Goal: Task Accomplishment & Management: Manage account settings

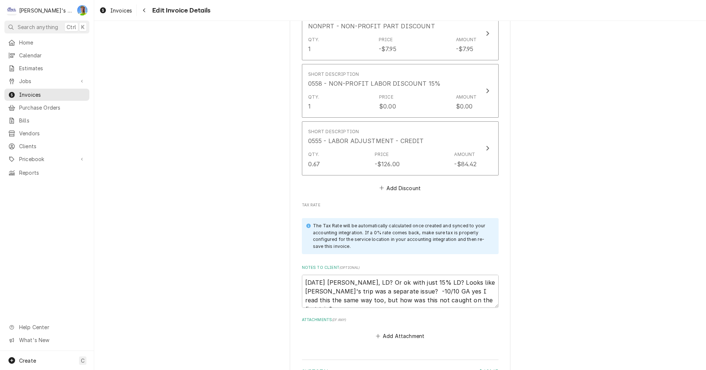
scroll to position [1474, 0]
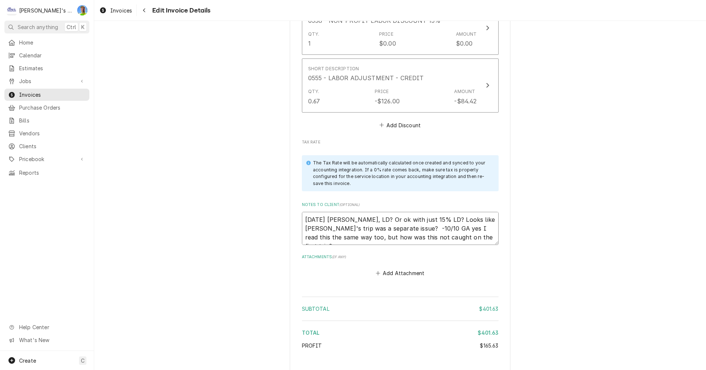
click at [481, 212] on textarea "9/18/2025 Sarah - Greg, LD? Or ok with just 15% LD? Looks like Jeff's trip was …" at bounding box center [400, 228] width 197 height 33
type textarea "9/18/2025 Sarah - Greg, LD? Or ok with just 15% LD? Looks like Jeff's trip was …"
type textarea "x"
type textarea "9/18/2025 Sarah - Greg, LD? Or ok with just 15% LD? Looks like Jeff's trip was …"
type textarea "x"
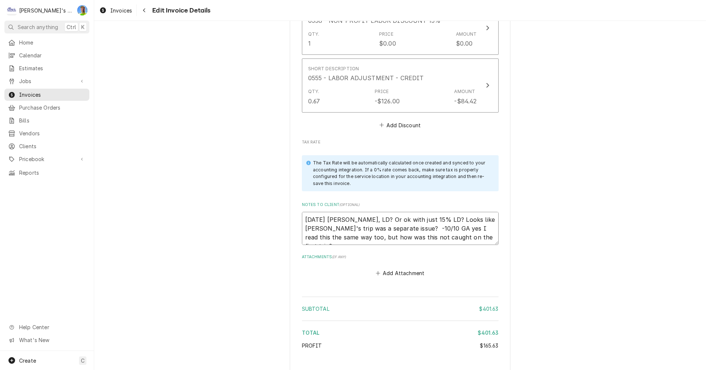
type textarea "9/18/2025 Sarah - Greg, LD? Or ok with just 15% LD? Looks like Jeff's trip was …"
type textarea "x"
type textarea "9/18/2025 Sarah - Greg, LD? Or ok with just 15% LD? Looks like Jeff's trip was …"
type textarea "x"
type textarea "9/18/2025 Sarah - Greg, LD? Or ok with just 15% LD? Looks like Jeff's trip was …"
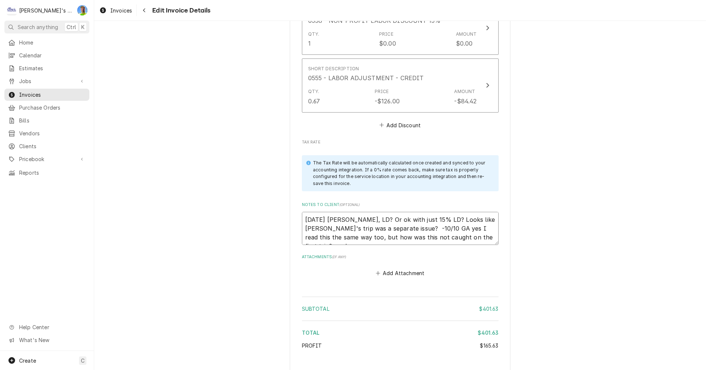
type textarea "x"
type textarea "9/18/2025 Sarah - Greg, LD? Or ok with just 15% LD? Looks like Jeff's trip was …"
type textarea "x"
type textarea "9/18/2025 Sarah - Greg, LD? Or ok with just 15% LD? Looks like Jeff's trip was …"
type textarea "x"
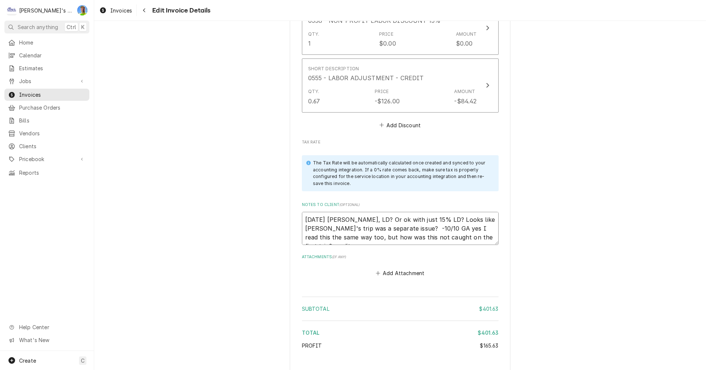
type textarea "9/18/2025 Sarah - Greg, LD? Or ok with just 15% LD? Looks like Jeff's trip was …"
type textarea "x"
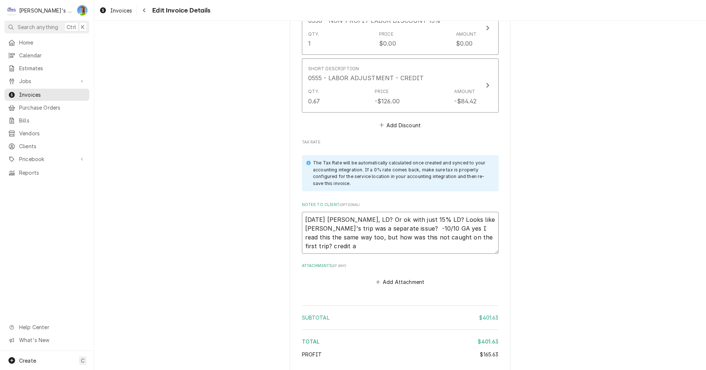
type textarea "9/18/2025 Sarah - Greg, LD? Or ok with just 15% LD? Looks like Jeff's trip was …"
type textarea "x"
type textarea "9/18/2025 Sarah - Greg, LD? Or ok with just 15% LD? Looks like Jeff's trip was …"
type textarea "x"
type textarea "9/18/2025 Sarah - Greg, LD? Or ok with just 15% LD? Looks like Jeff's trip was …"
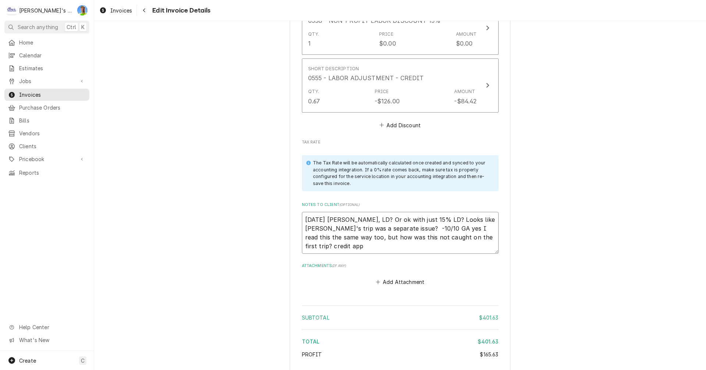
type textarea "x"
type textarea "9/18/2025 Sarah - Greg, LD? Or ok with just 15% LD? Looks like Jeff's trip was …"
type textarea "x"
type textarea "9/18/2025 Sarah - Greg, LD? Or ok with just 15% LD? Looks like Jeff's trip was …"
type textarea "x"
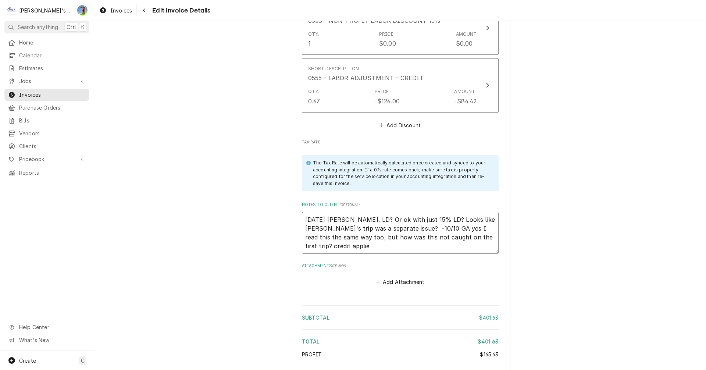
type textarea "9/18/2025 Sarah - Greg, LD? Or ok with just 15% LD? Looks like Jeff's trip was …"
type textarea "x"
type textarea "9/18/2025 Sarah - Greg, LD? Or ok with just 15% LD? Looks like Jeff's trip was …"
type textarea "x"
type textarea "9/18/2025 Sarah - Greg, LD? Or ok with just 15% LD? Looks like Jeff's trip was …"
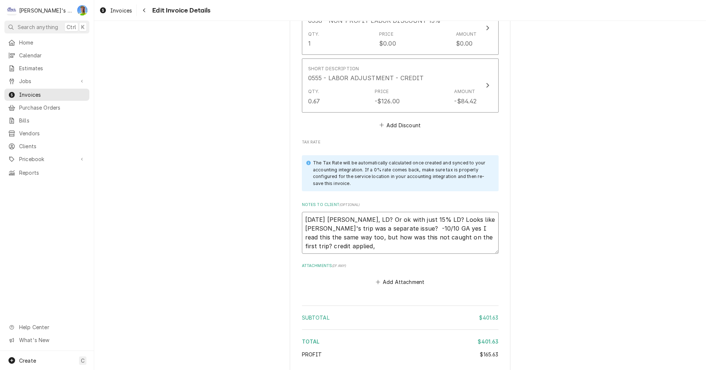
type textarea "x"
type textarea "9/18/2025 Sarah - Greg, LD? Or ok with just 15% LD? Looks like Jeff's trip was …"
type textarea "x"
type textarea "9/18/2025 Sarah - Greg, LD? Or ok with just 15% LD? Looks like Jeff's trip was …"
type textarea "x"
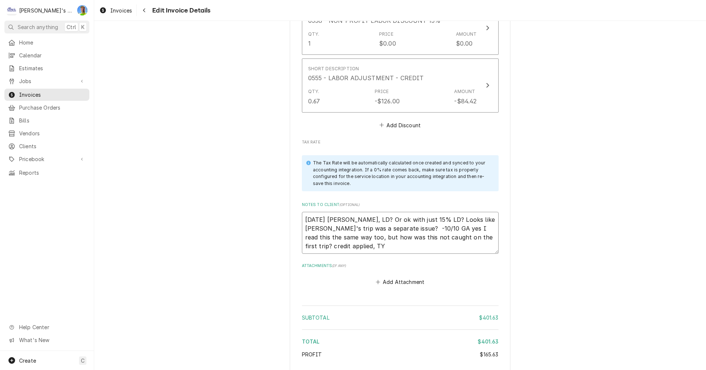
type textarea "9/18/2025 Sarah - Greg, LD? Or ok with just 15% LD? Looks like Jeff's trip was …"
type textarea "x"
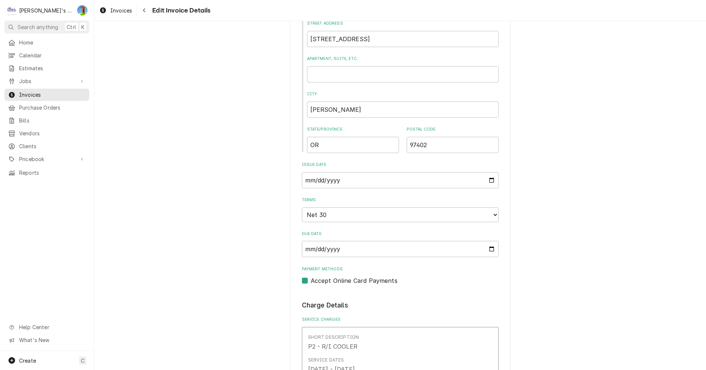
scroll to position [334, 0]
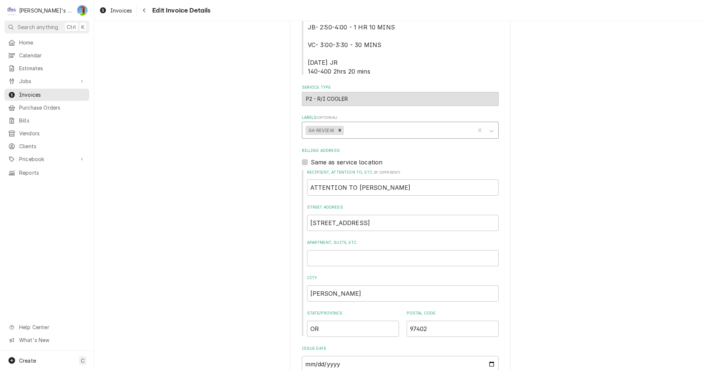
type textarea "9/18/2025 Sarah - Greg, LD? Or ok with just 15% LD? Looks like Jeff's trip was …"
click at [390, 124] on div "Labels" at bounding box center [408, 130] width 126 height 13
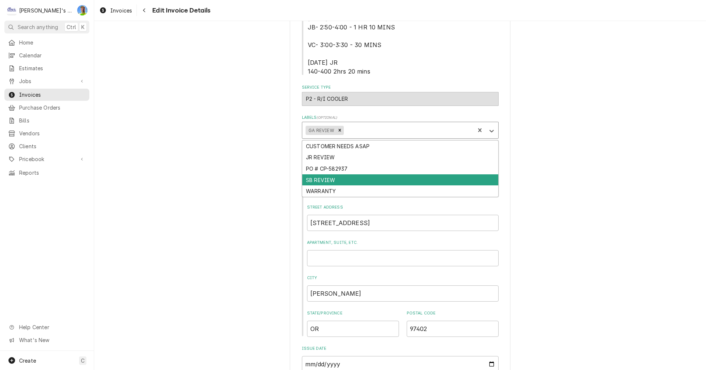
click at [370, 174] on div "SB REVIEW" at bounding box center [400, 179] width 196 height 11
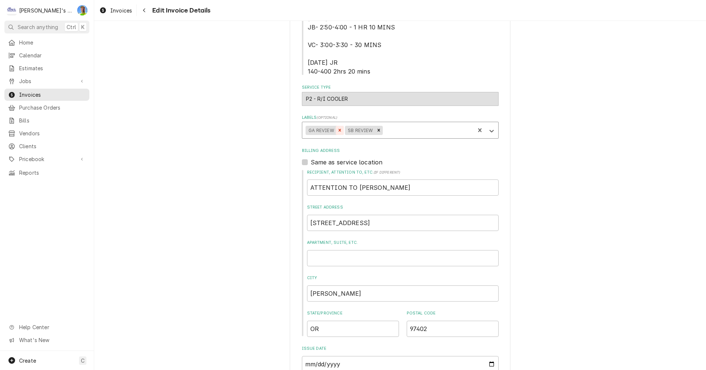
click at [338, 129] on icon "Remove GA REVIEW" at bounding box center [339, 130] width 3 height 3
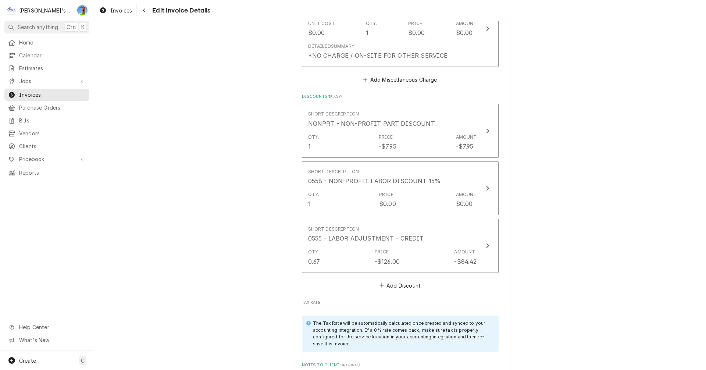
scroll to position [1549, 0]
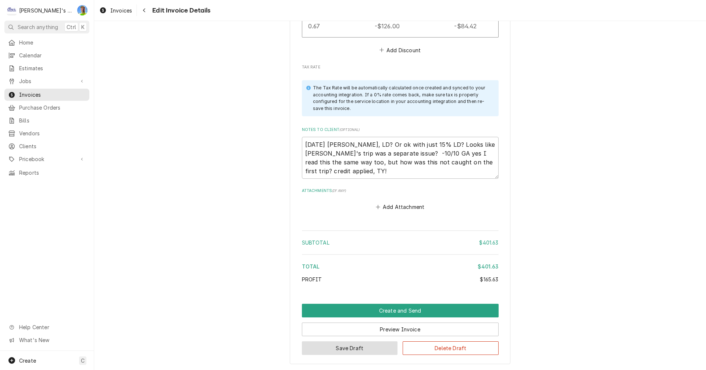
click at [339, 341] on button "Save Draft" at bounding box center [350, 348] width 96 height 14
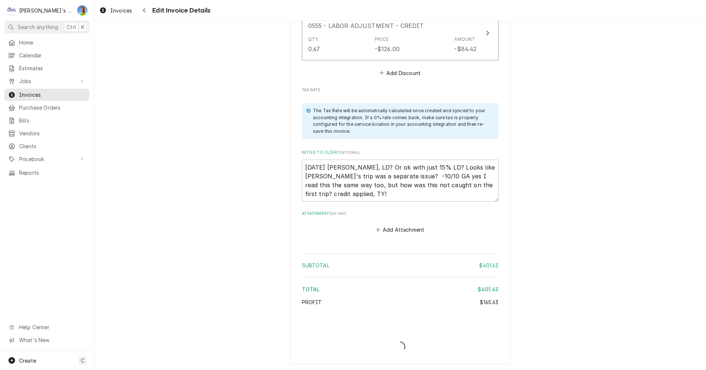
type textarea "x"
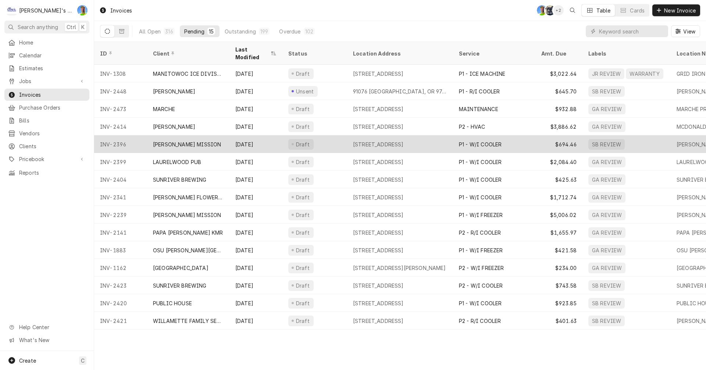
click at [335, 139] on div "Draft" at bounding box center [314, 144] width 65 height 18
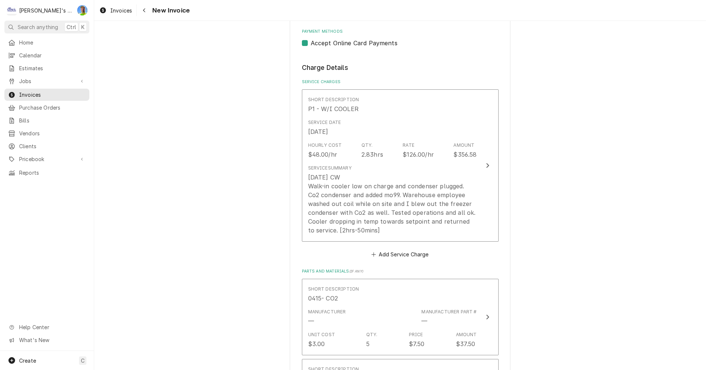
scroll to position [588, 0]
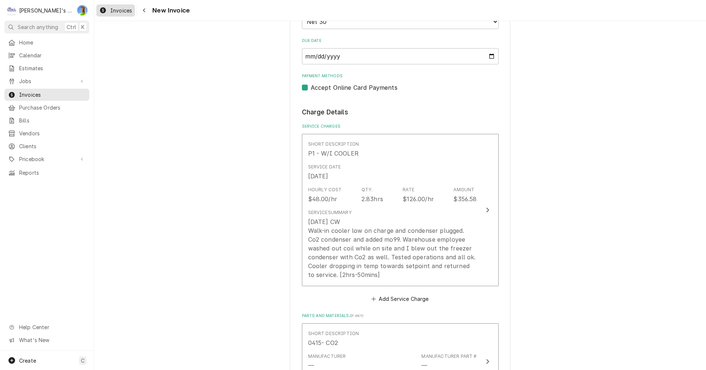
click at [111, 10] on span "Invoices" at bounding box center [121, 11] width 22 height 8
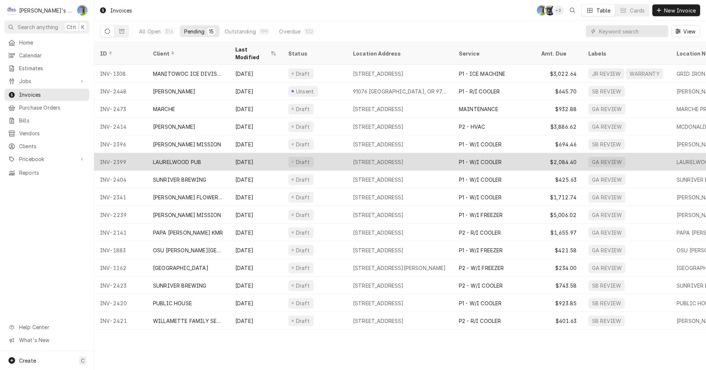
click at [340, 155] on div "Draft" at bounding box center [314, 162] width 65 height 18
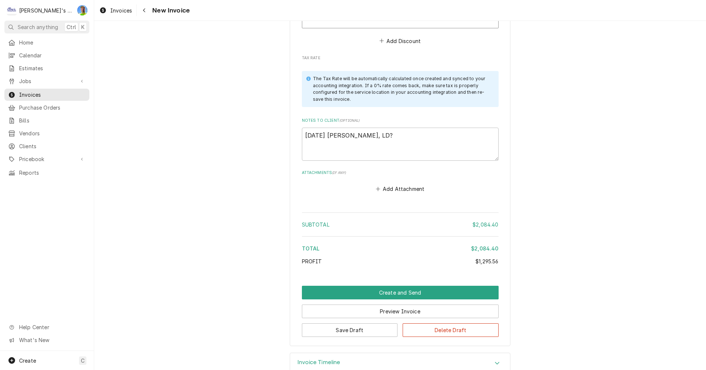
scroll to position [1702, 0]
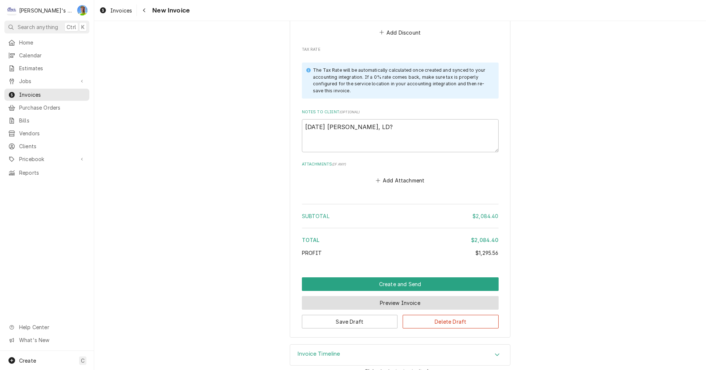
click at [387, 298] on button "Preview Invoice" at bounding box center [400, 303] width 197 height 14
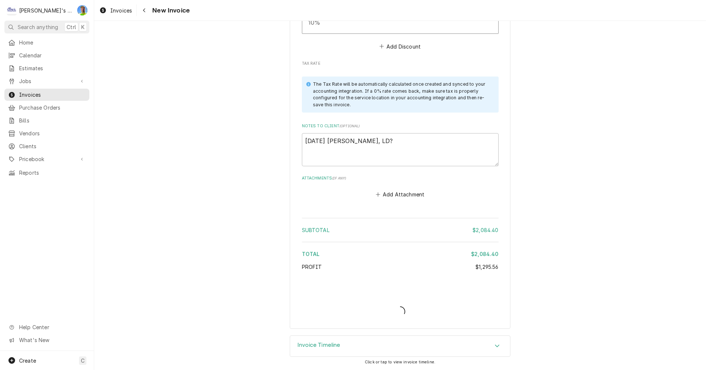
scroll to position [1680, 0]
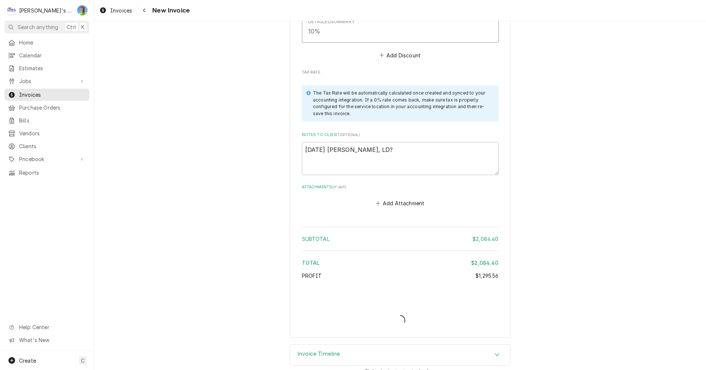
type textarea "x"
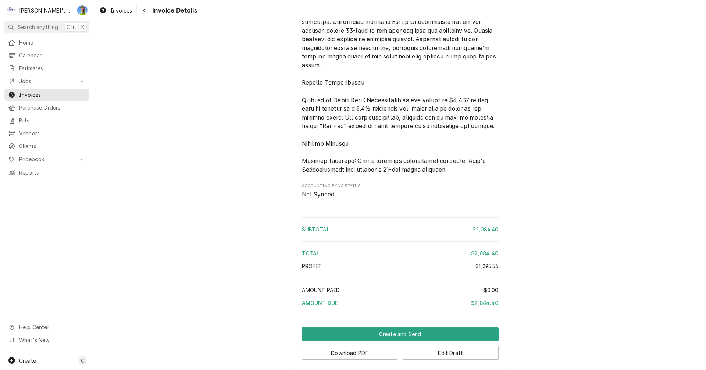
scroll to position [1352, 0]
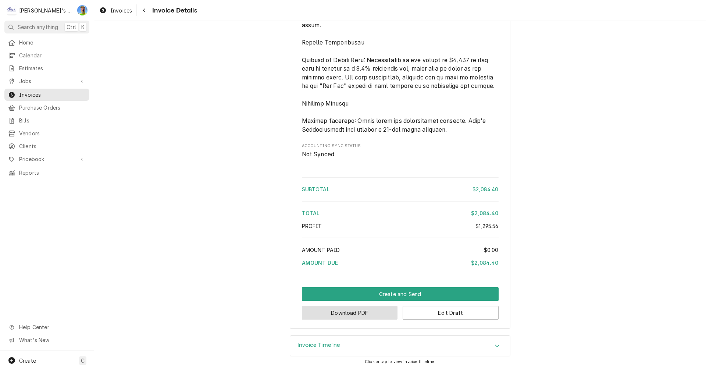
click at [360, 314] on button "Download PDF" at bounding box center [350, 313] width 96 height 14
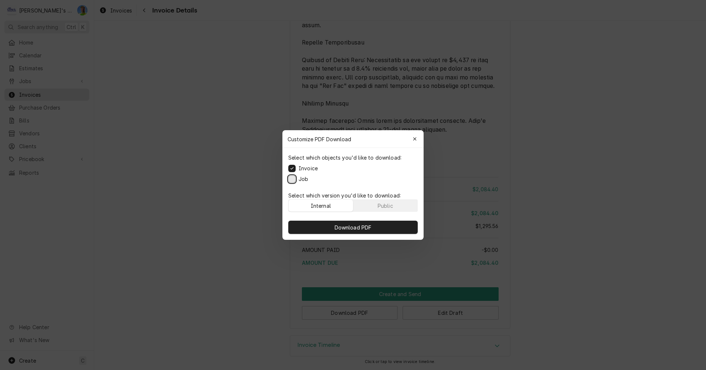
click at [289, 178] on button "Job" at bounding box center [291, 178] width 7 height 7
click at [336, 225] on span "Download PDF" at bounding box center [353, 228] width 40 height 8
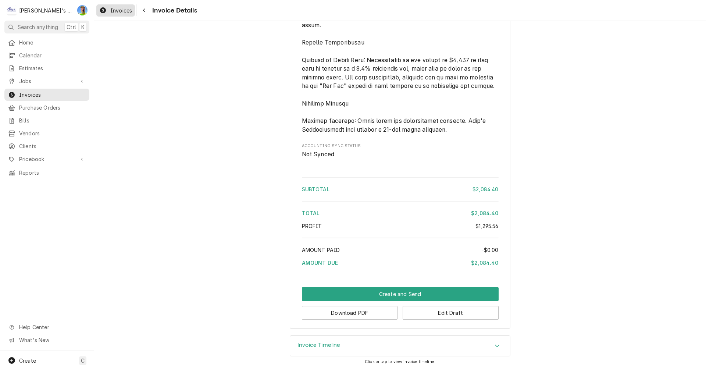
click at [122, 11] on span "Invoices" at bounding box center [121, 11] width 22 height 8
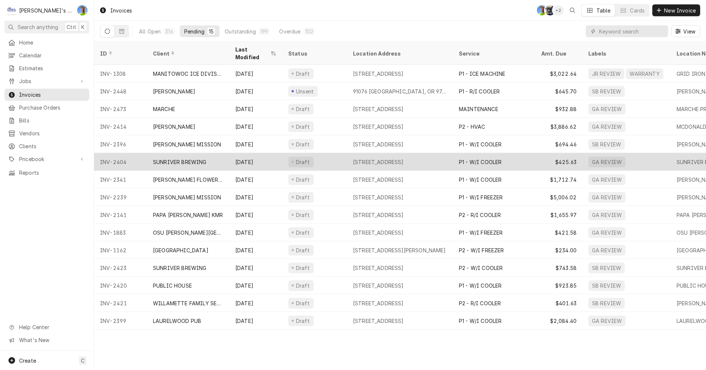
click at [329, 153] on div "Draft" at bounding box center [314, 162] width 65 height 18
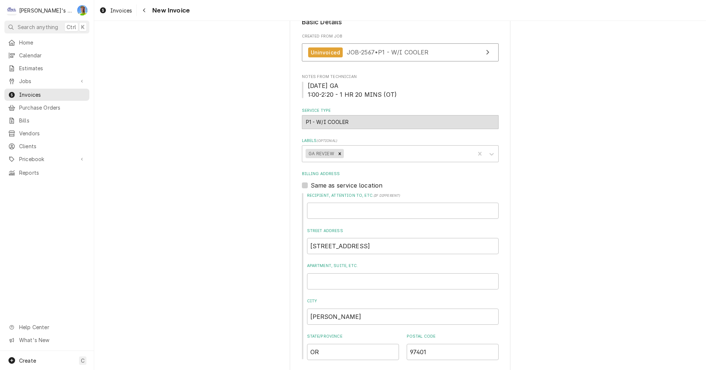
scroll to position [147, 0]
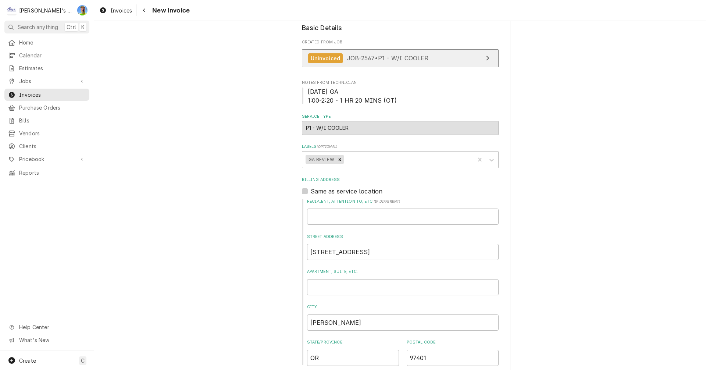
click at [442, 65] on link "Uninvoiced JOB-2567 • P1 - W/I COOLER" at bounding box center [400, 58] width 197 height 18
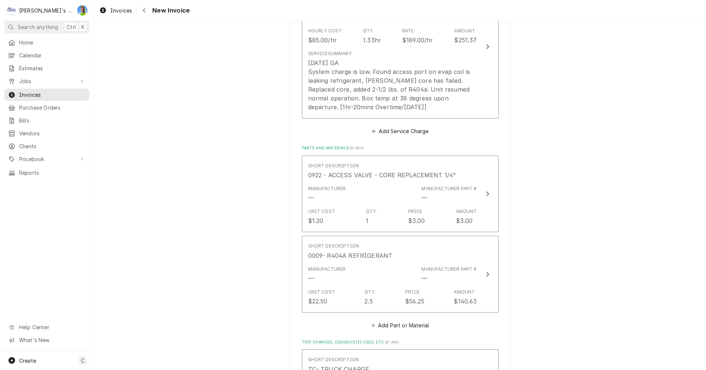
scroll to position [699, 0]
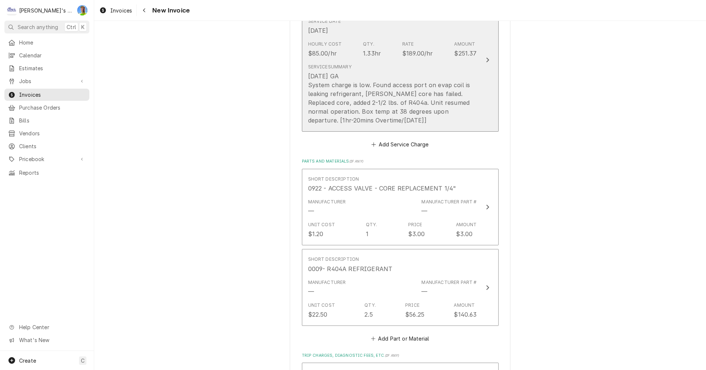
click at [489, 117] on button "Short Description OVERTIME LABOR Service Date [DATE] Hourly Cost $85.00/hr Qty.…" at bounding box center [400, 60] width 197 height 144
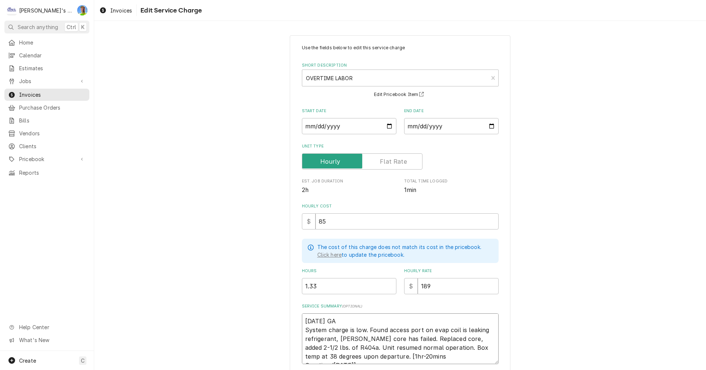
click at [302, 319] on textarea "8/3/2025 GA System charge is low. Found access port on evap coil is leaking ref…" at bounding box center [400, 338] width 197 height 51
type textarea "x"
type textarea "8/3/2025 GA System charge is low. Found access port on evap coil is leaking ref…"
type textarea "x"
type textarea "K 8/3/2025 GA System charge is low. Found access port on evap coil is leaking r…"
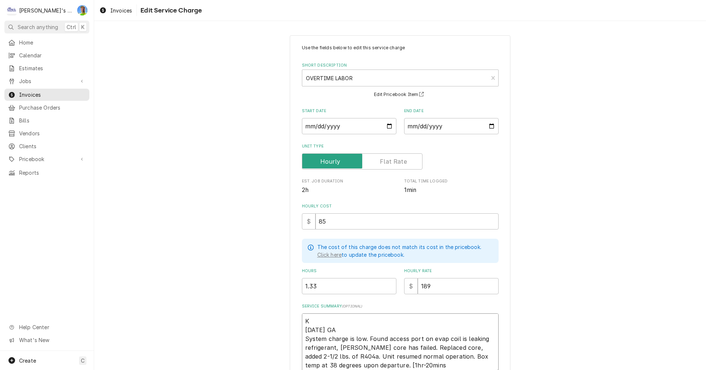
type textarea "x"
type textarea "KI 8/3/2025 GA System charge is low. Found access port on evap coil is leaking …"
type textarea "x"
type textarea "KIT 8/3/2025 GA System charge is low. Found access port on evap coil is leaking…"
type textarea "x"
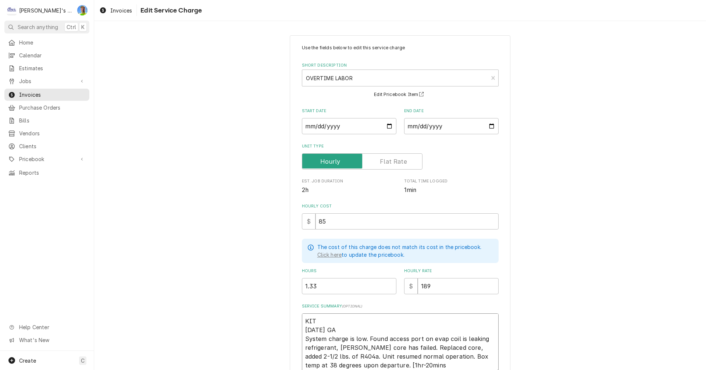
type textarea "KITC 8/3/2025 GA System charge is low. Found access port on evap coil is leakin…"
type textarea "x"
type textarea "KITCH 8/3/2025 GA System charge is low. Found access port on evap coil is leaki…"
type textarea "x"
type textarea "KITCHE 8/3/2025 GA System charge is low. Found access port on evap coil is leak…"
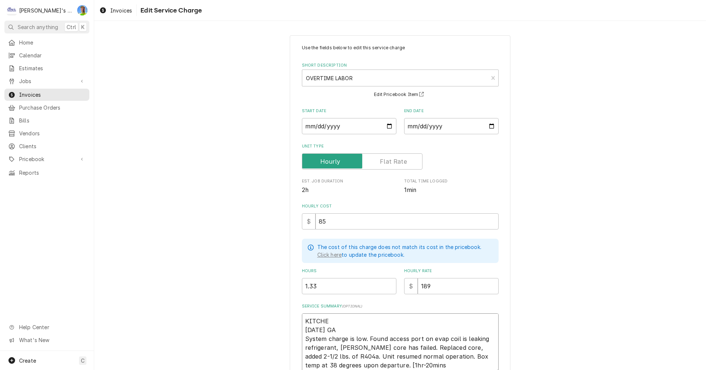
type textarea "x"
type textarea "KITCHEN 8/3/2025 GA System charge is low. Found access port on evap coil is lea…"
type textarea "x"
type textarea "KITCHEN 8/3/2025 GA System charge is low. Found access port on evap coil is lea…"
type textarea "x"
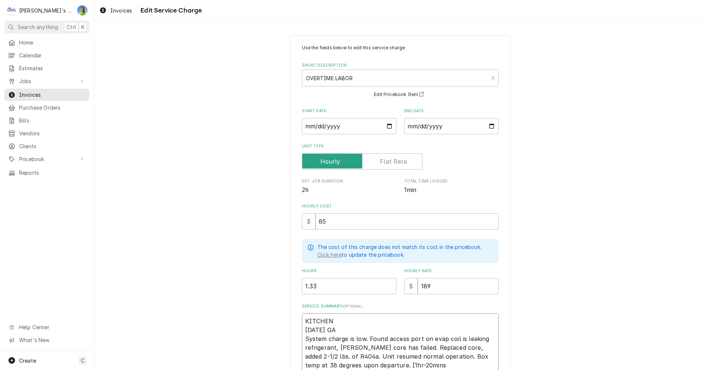
type textarea "KITCHEN W 8/3/2025 GA System charge is low. Found access port on evap coil is l…"
type textarea "x"
type textarea "KITCHEN WA 8/3/2025 GA System charge is low. Found access port on evap coil is …"
type textarea "x"
type textarea "KITCHEN WAL 8/3/2025 GA System charge is low. Found access port on evap coil is…"
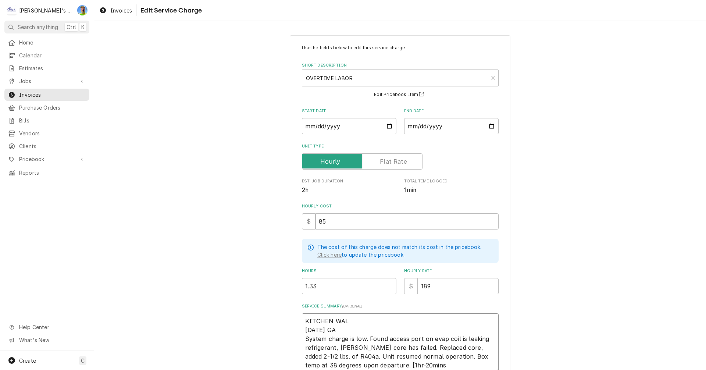
type textarea "x"
type textarea "KITCHEN WALK 8/3/2025 GA System charge is low. Found access port on evap coil i…"
type textarea "x"
type textarea "KITCHEN WALK- 8/3/2025 GA System charge is low. Found access port on evap coil …"
type textarea "x"
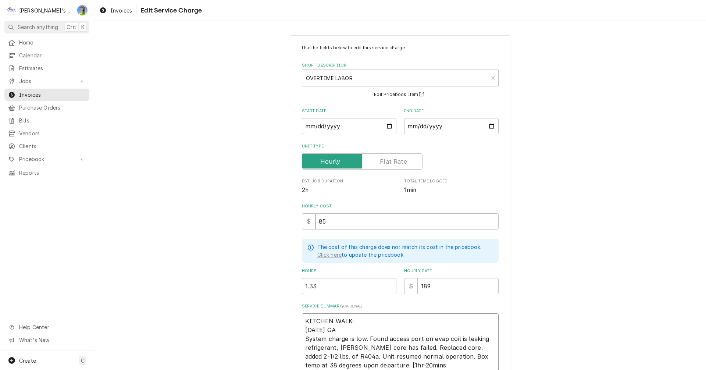
type textarea "KITCHEN WALK-I 8/3/2025 GA System charge is low. Found access port on evap coil…"
type textarea "x"
type textarea "KITCHEN WALK-IN 8/3/2025 GA System charge is low. Found access port on evap coi…"
type textarea "x"
type textarea "KITCHEN WALK-IN 8/3/2025 GA System charge is low. Found access port on evap coi…"
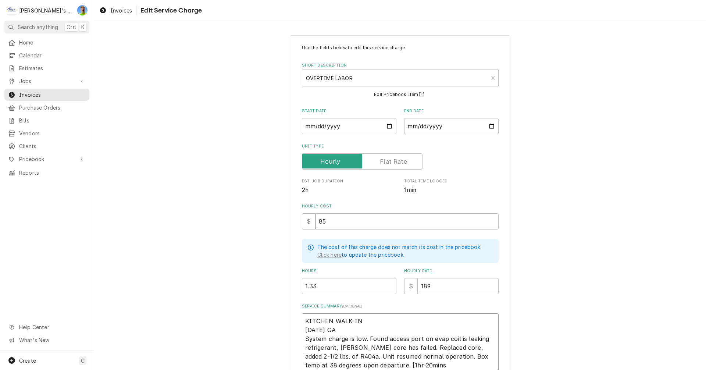
type textarea "x"
type textarea "KITCHEN WALK-IN C 8/3/2025 GA System charge is low. Found access port on evap c…"
type textarea "x"
type textarea "KITCHEN WALK-IN CO 8/3/2025 GA System charge is low. Found access port on evap …"
type textarea "x"
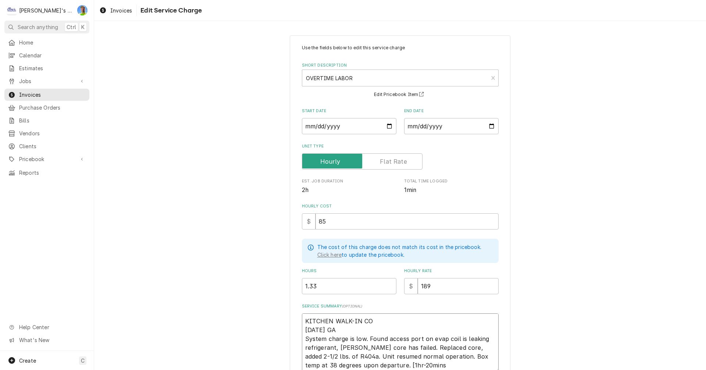
type textarea "KITCHEN WALK-IN COO 8/3/2025 GA System charge is low. Found access port on evap…"
type textarea "x"
type textarea "KITCHEN WALK-IN COOL 8/3/2025 GA System charge is low. Found access port on eva…"
type textarea "x"
type textarea "KITCHEN WALK-IN COOLE 8/3/2025 GA System charge is low. Found access port on ev…"
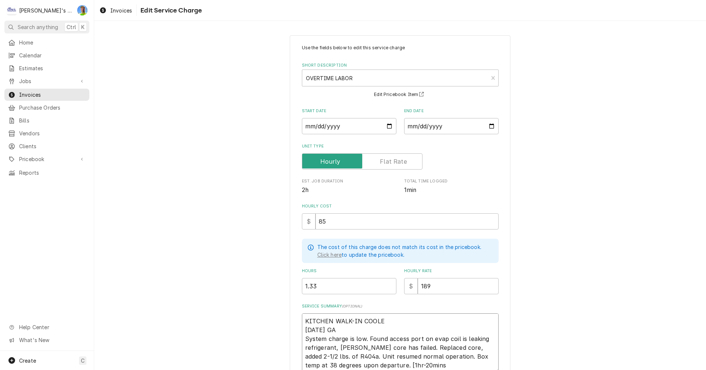
type textarea "x"
type textarea "KITCHEN WALK-IN COOLER 8/3/2025 GA System charge is low. Found access port on e…"
type textarea "x"
type textarea "KITCHEN WALK-IN COOLER 8/3/2025 GA System charge is low. Found access port on e…"
type textarea "x"
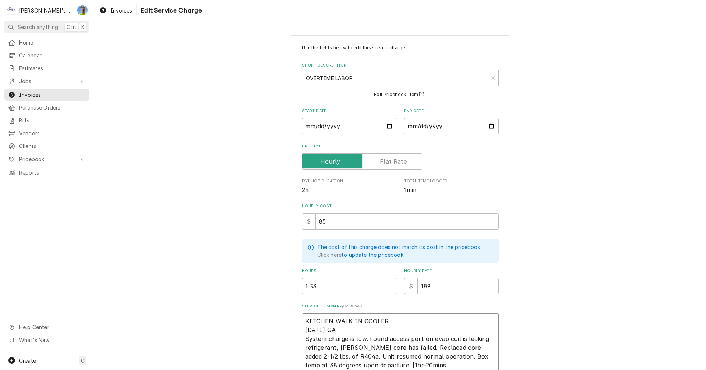
type textarea "KITCHEN WALK-IN COOLER # 8/3/2025 GA System charge is low. Found access port on…"
type textarea "x"
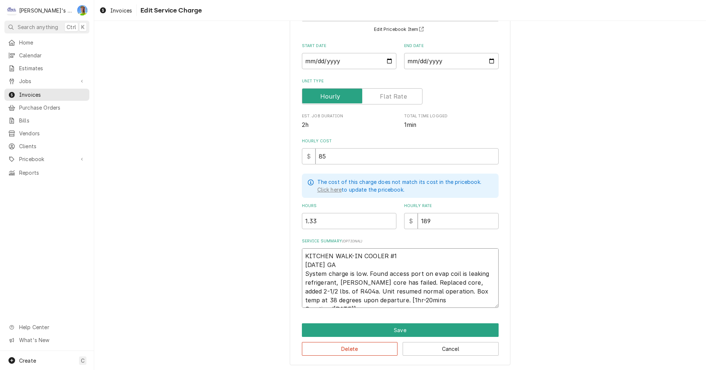
scroll to position [66, 0]
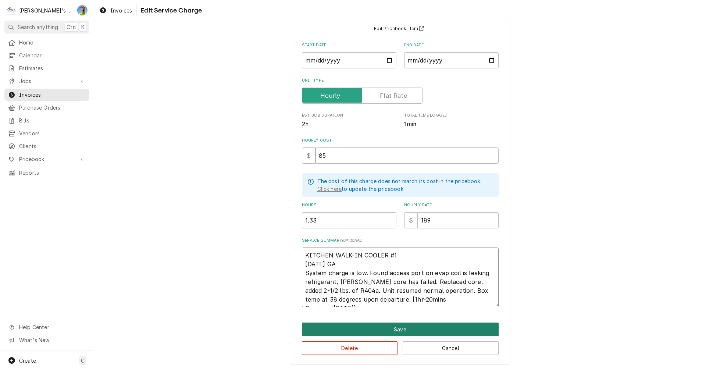
type textarea "KITCHEN WALK-IN COOLER #1 8/3/2025 GA System charge is low. Found access port o…"
click at [448, 329] on button "Save" at bounding box center [400, 330] width 197 height 14
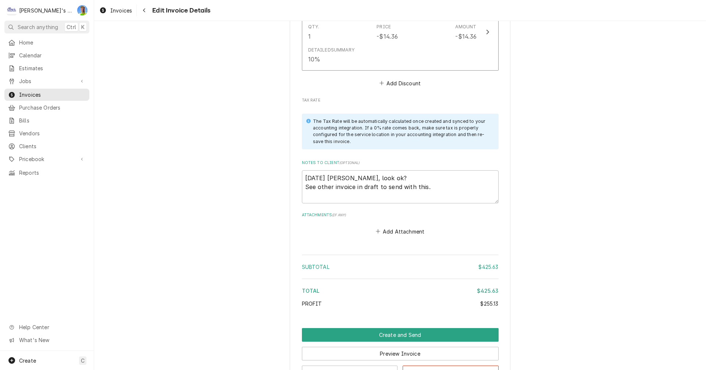
scroll to position [1168, 0]
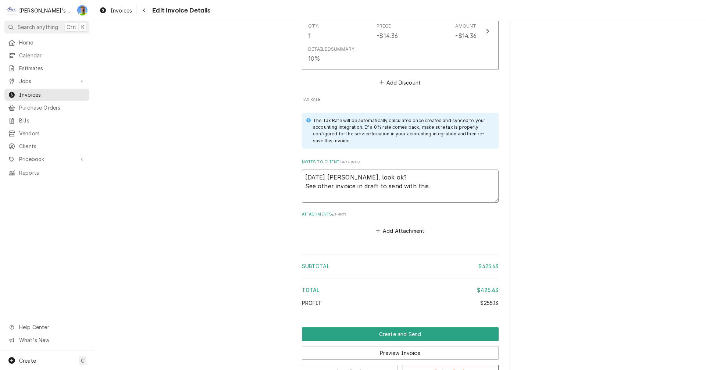
click at [447, 188] on textarea "9/17/25 Sarah - Greg, look ok? See other invoice in draft to send with this." at bounding box center [400, 186] width 197 height 33
type textarea "x"
type textarea "9/17/25 Sarah - Greg, look ok? See other invoice in draft to send with this."
type textarea "x"
type textarea "9/17/25 Sarah - Greg, look ok? - See other invoice in draft to send with this."
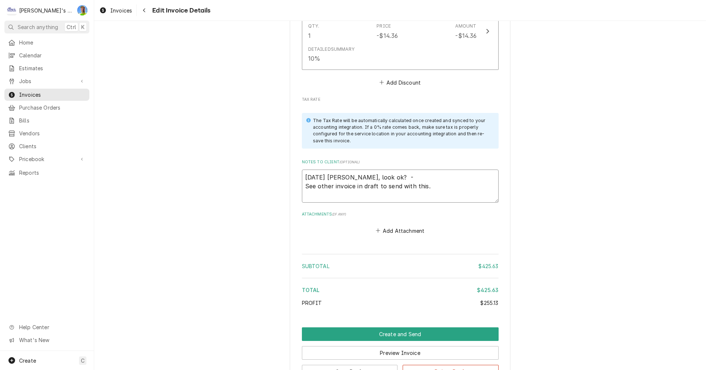
type textarea "x"
type textarea "9/17/25 Sarah - Greg, look ok? -1 See other invoice in draft to send with this."
type textarea "x"
type textarea "9/17/25 Sarah - Greg, look ok? -10 See other invoice in draft to send with this."
type textarea "x"
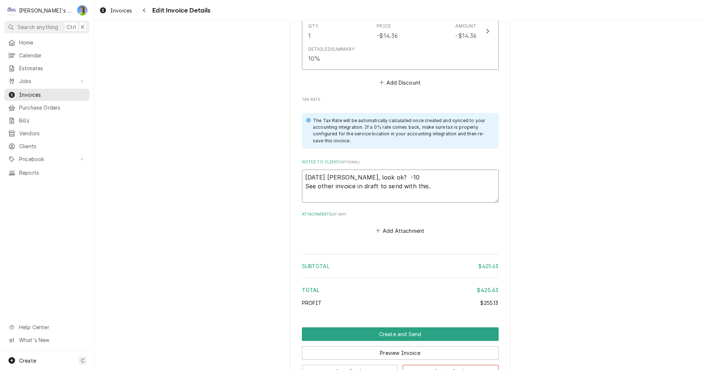
type textarea "9/17/25 Sarah - Greg, look ok? -10/ See other invoice in draft to send with thi…"
type textarea "x"
type textarea "9/17/25 Sarah - Greg, look ok? -10/1 See other invoice in draft to send with th…"
type textarea "x"
type textarea "9/17/25 Sarah - Greg, look ok? -10/10 See other invoice in draft to send with t…"
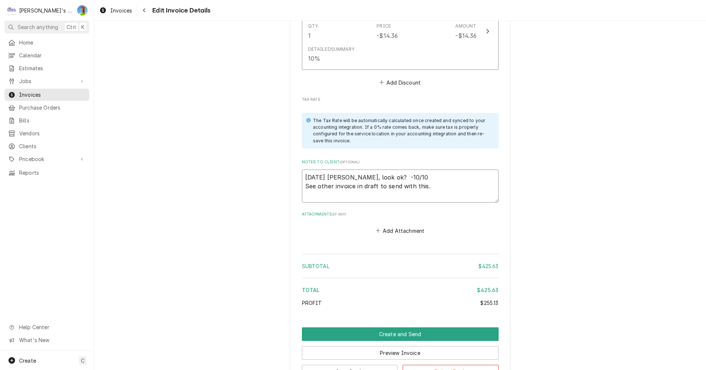
type textarea "x"
type textarea "9/17/25 Sarah - Greg, look ok? -10/10 See other invoice in draft to send with t…"
type textarea "x"
type textarea "9/17/25 Sarah - Greg, look ok? -10/10 g See other invoice in draft to send with…"
type textarea "x"
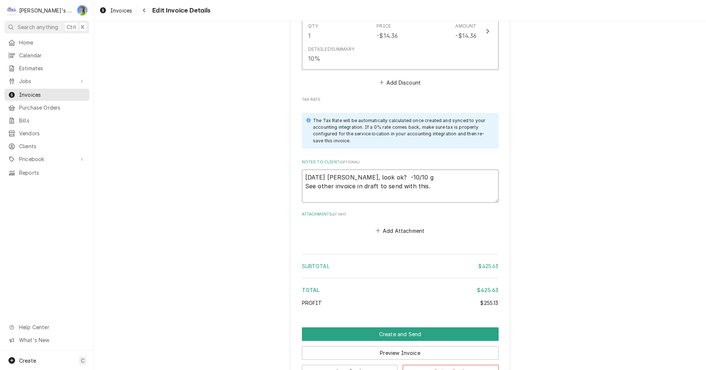
type textarea "9/17/25 Sarah - Greg, look ok? -10/10 See other invoice in draft to send with t…"
type textarea "x"
type textarea "9/17/25 Sarah - Greg, look ok? -10/10 G See other invoice in draft to send with…"
type textarea "x"
type textarea "9/17/25 Sarah - Greg, look ok? -10/10 GA See other invoice in draft to send wit…"
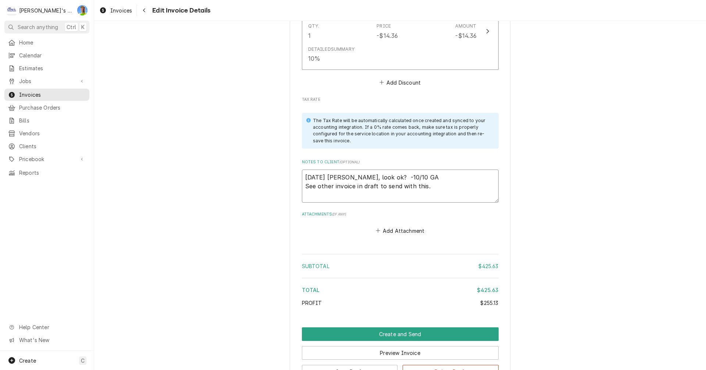
type textarea "x"
type textarea "9/17/25 Sarah - Greg, look ok? -10/10 GA See other invoice in draft to send wit…"
type textarea "x"
type textarea "9/17/25 Sarah - Greg, look ok? -10/10 GA y See other invoice in draft to send w…"
type textarea "x"
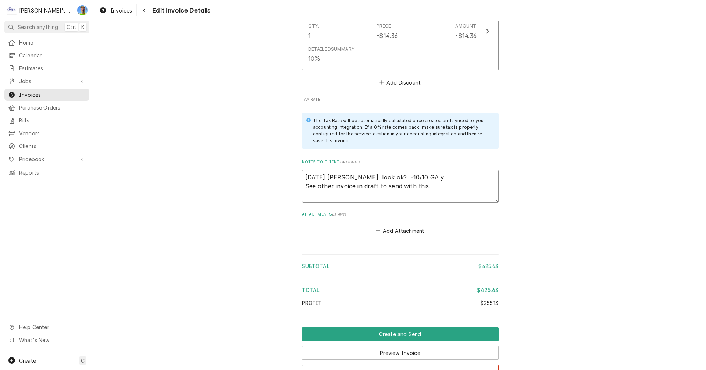
type textarea "9/17/25 Sarah - Greg, look ok? -10/10 GA ye See other invoice in draft to send …"
type textarea "x"
type textarea "9/17/25 Sarah - Greg, look ok? -10/10 GA yes See other invoice in draft to send…"
type textarea "x"
type textarea "9/17/25 Sarah - Greg, look ok? -10/10 GA yes See other invoice in draft to send…"
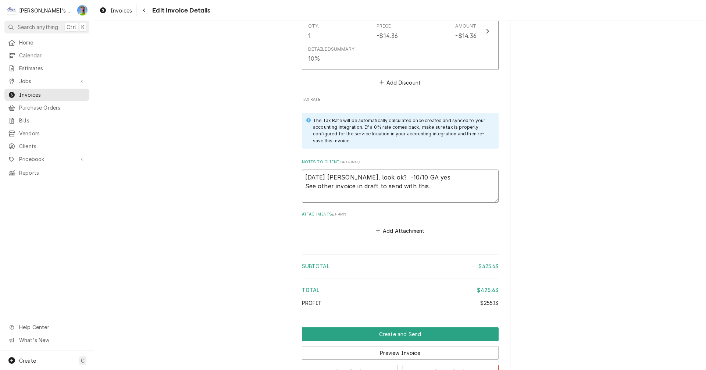
type textarea "x"
type textarea "9/17/25 Sarah - Greg, look ok? -10/10 GA yes l See other invoice in draft to se…"
type textarea "x"
type textarea "9/17/25 Sarah - Greg, look ok? -10/10 GA yes lo See other invoice in draft to s…"
type textarea "x"
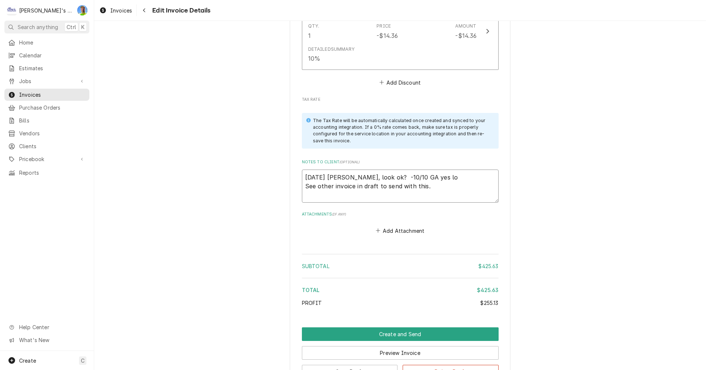
type textarea "9/17/25 Sarah - Greg, look ok? -10/10 GA yes loo See other invoice in draft to …"
type textarea "x"
type textarea "9/17/25 Sarah - Greg, look ok? -10/10 GA yes look See other invoice in draft to…"
type textarea "x"
type textarea "9/17/25 Sarah - Greg, look ok? -10/10 GA yes looks See other invoice in draft t…"
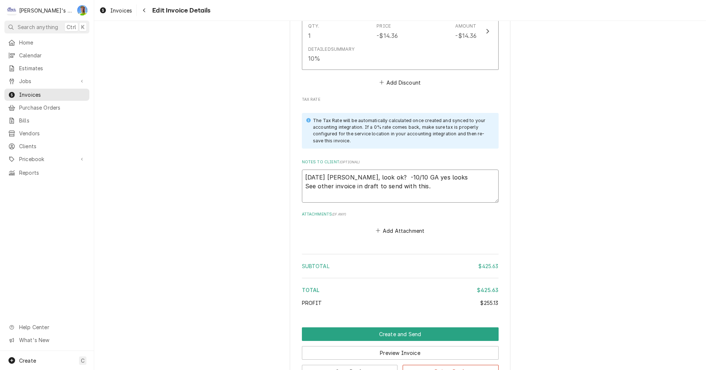
type textarea "x"
type textarea "9/17/25 Sarah - Greg, look ok? -10/10 GA yes looks See other invoice in draft t…"
type textarea "x"
type textarea "9/17/25 Sarah - Greg, look ok? -10/10 GA yes looks o See other invoice in draft…"
type textarea "x"
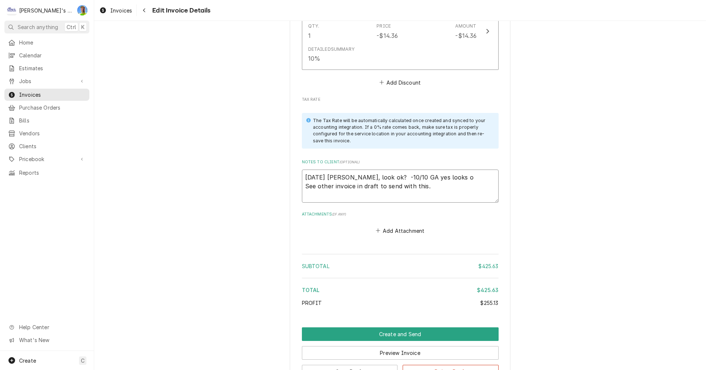
type textarea "9/17/25 Sarah - Greg, look ok? -10/10 GA yes looks ok See other invoice in draf…"
type textarea "x"
type textarea "9/17/25 Sarah - Greg, look ok? -10/10 GA yes looks ok, See other invoice in dra…"
type textarea "x"
type textarea "9/17/25 Sarah - Greg, look ok? -10/10 GA yes looks ok, See other invoice in dra…"
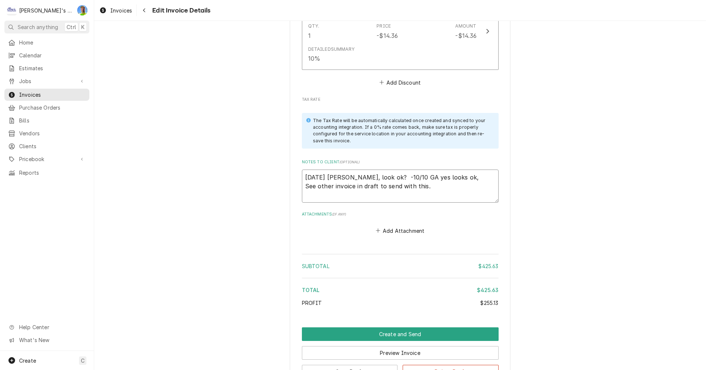
type textarea "x"
type textarea "9/17/25 Sarah - Greg, look ok? -10/10 GA yes looks ok, T See other invoice in d…"
type textarea "x"
type textarea "9/17/25 Sarah - Greg, look ok? -10/10 GA yes looks ok, TY See other invoice in …"
type textarea "x"
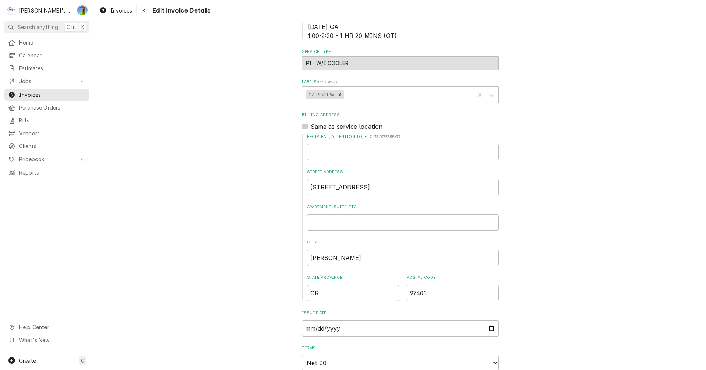
scroll to position [101, 0]
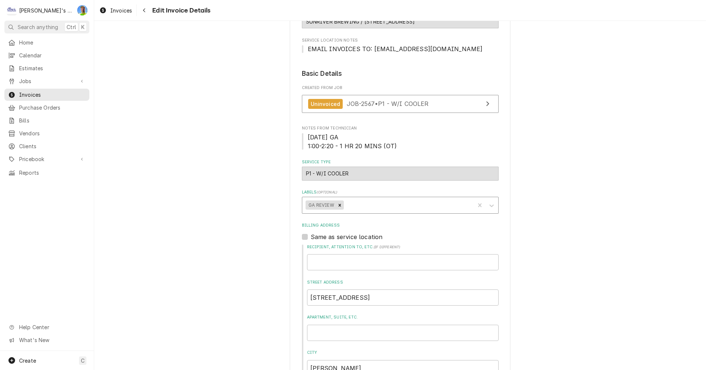
type textarea "9/17/25 Sarah - Greg, look ok? -10/10 GA yes looks ok, TY! See other invoice in…"
click at [392, 212] on div "Labels" at bounding box center [408, 205] width 126 height 13
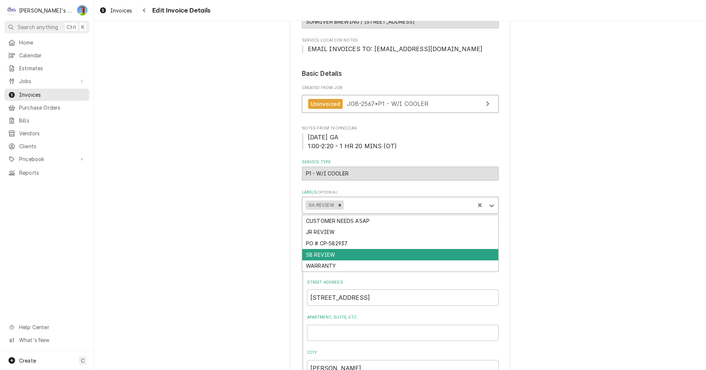
click at [373, 260] on div "SB REVIEW" at bounding box center [400, 254] width 196 height 11
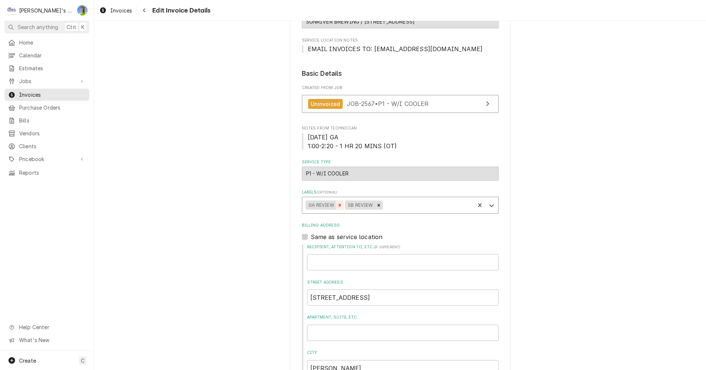
click at [337, 208] on icon "Remove GA REVIEW" at bounding box center [339, 205] width 5 height 5
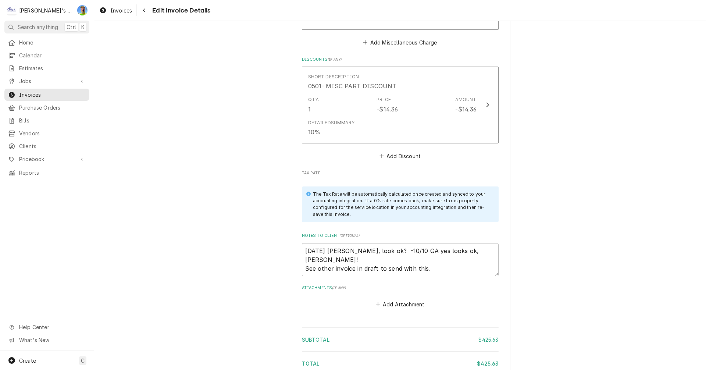
scroll to position [1236, 0]
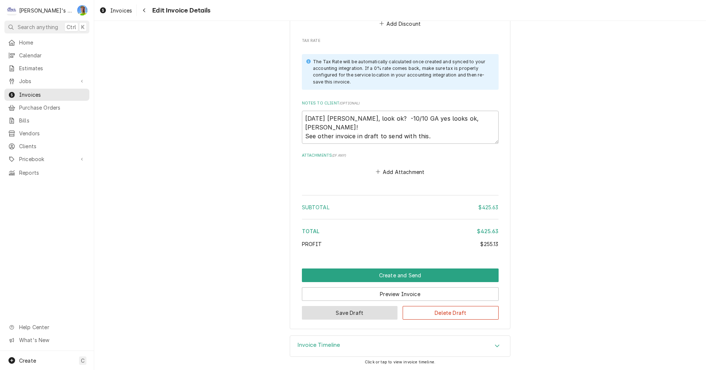
click at [310, 311] on button "Save Draft" at bounding box center [350, 313] width 96 height 14
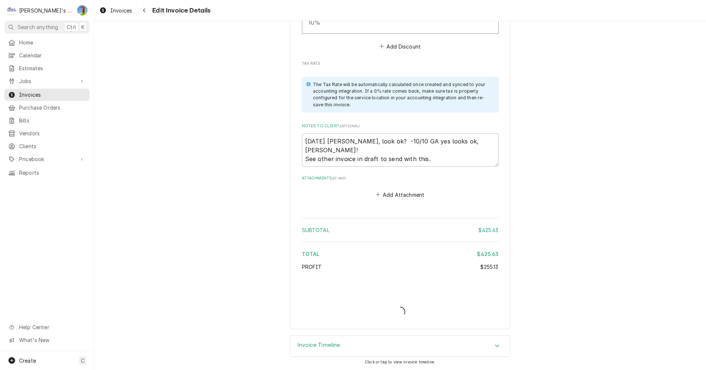
type textarea "x"
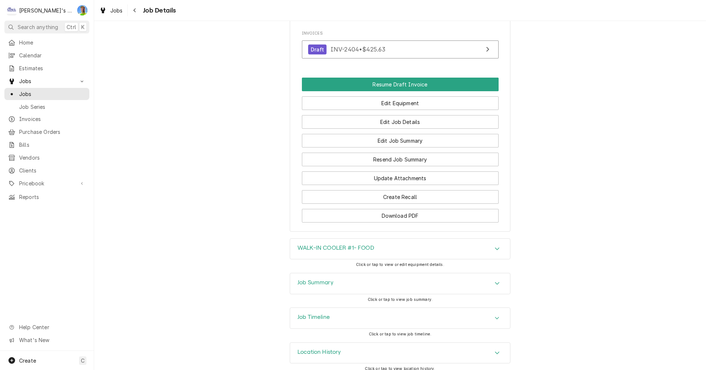
scroll to position [639, 0]
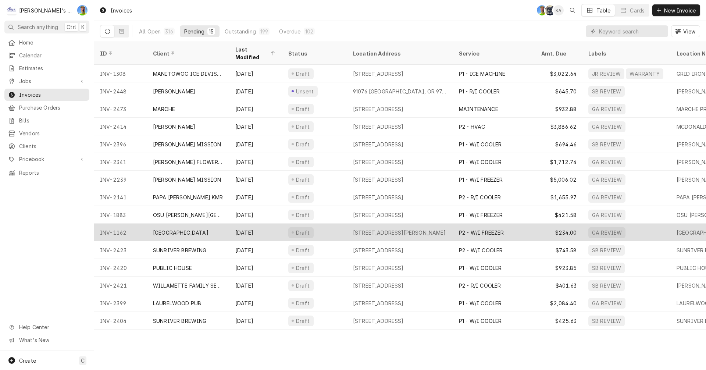
click at [274, 224] on div "[DATE]" at bounding box center [255, 233] width 53 height 18
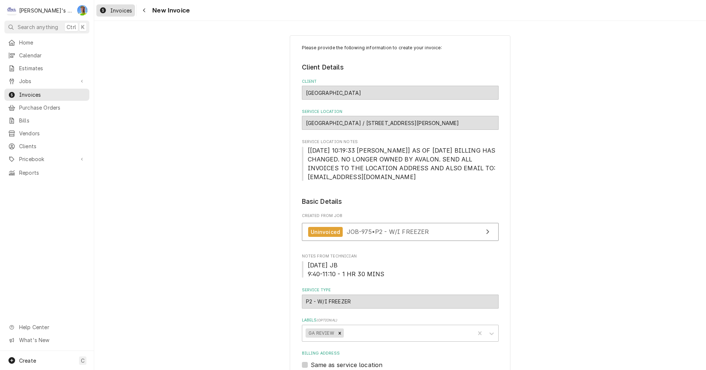
click at [118, 12] on span "Invoices" at bounding box center [121, 11] width 22 height 8
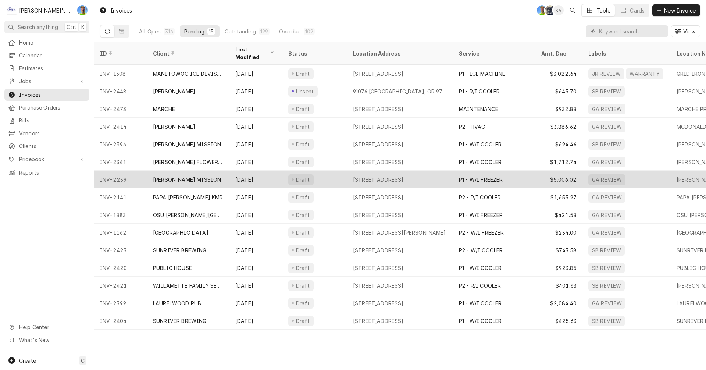
click at [328, 171] on div "Draft" at bounding box center [314, 180] width 65 height 18
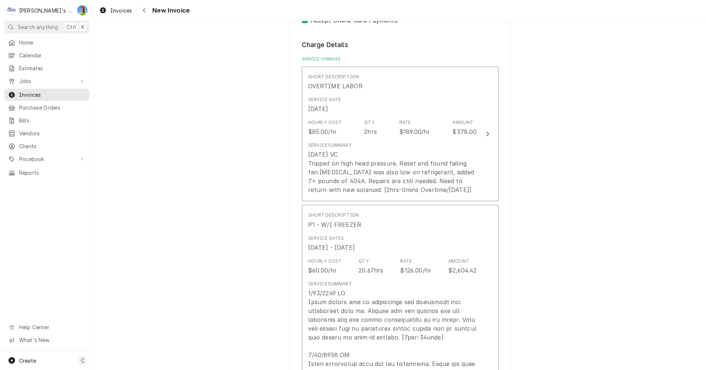
scroll to position [883, 0]
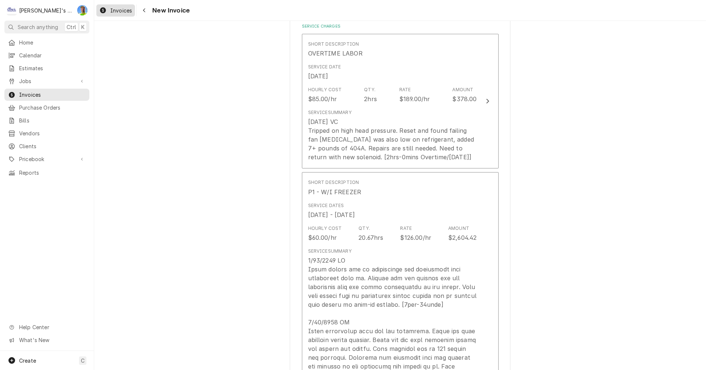
click at [117, 11] on span "Invoices" at bounding box center [121, 11] width 22 height 8
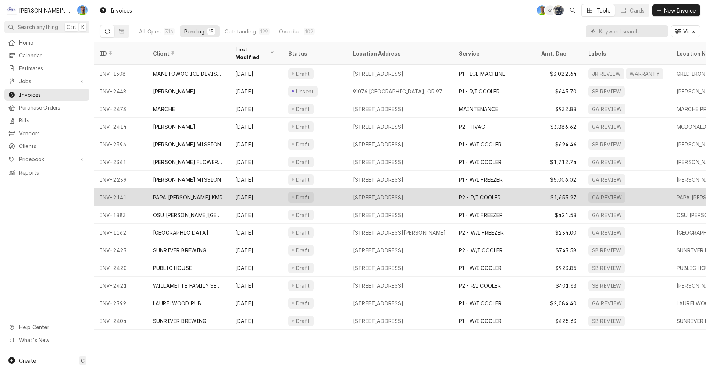
click at [378, 193] on div "2500 S SANTIAM HWY SUITE B, LEBANON, OR 97355" at bounding box center [378, 197] width 51 height 8
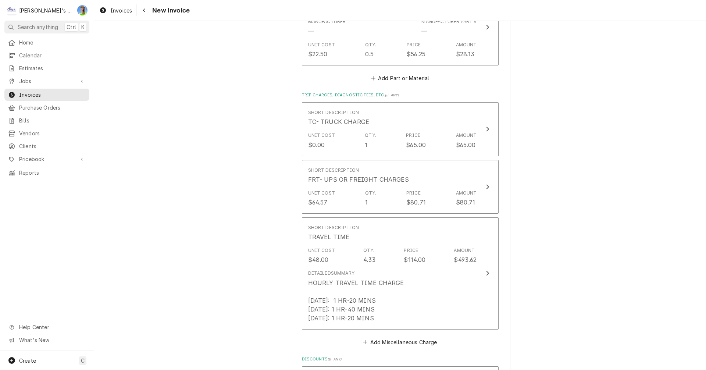
scroll to position [1765, 0]
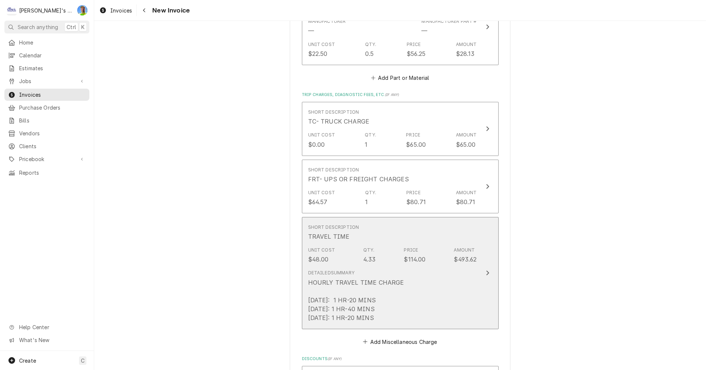
click at [487, 265] on button "Short Description TRAVEL TIME Unit Cost $48.00 Qty. 4.33 Price $114.00 Amount $…" at bounding box center [400, 273] width 197 height 112
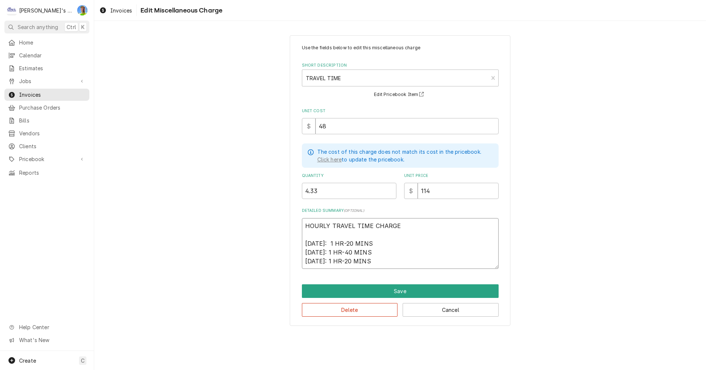
click at [385, 244] on textarea "HOURLY TRAVEL TIME CHARGE 6/25/25: 1 HR-20 MINS 7/2/25: 1 HR-40 MINS 8/4/25: 1 …" at bounding box center [400, 243] width 197 height 51
type textarea "x"
type textarea "HOURLY TRAVEL TIME CHARGE 6/25/25: 1 HR-20 MINS 7/2/25: 1 HR-40 MINS 8/4/25: 1 …"
type textarea "x"
type textarea "HOURLY TRAVEL TIME CHARGE 6/25/25: 1 HR-20 MINS * 7/2/25: 1 HR-40 MINS 8/4/25: …"
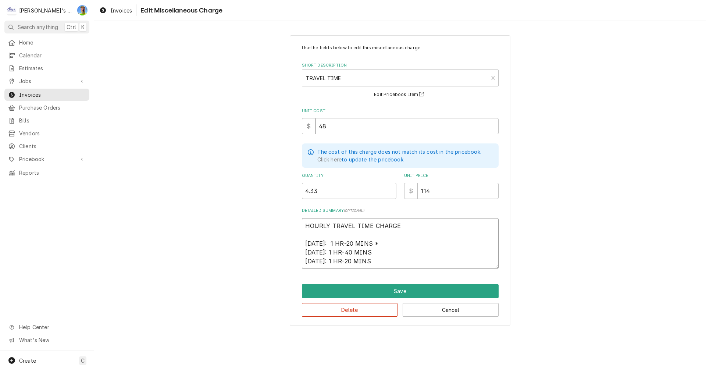
type textarea "x"
type textarea "HOURLY TRAVEL TIME CHARGE 6/25/25: 1 HR-20 MINS *n 7/2/25: 1 HR-40 MINS 8/4/25:…"
type textarea "x"
type textarea "HOURLY TRAVEL TIME CHARGE 6/25/25: 1 HR-20 MINS *no 7/2/25: 1 HR-40 MINS 8/4/25…"
type textarea "x"
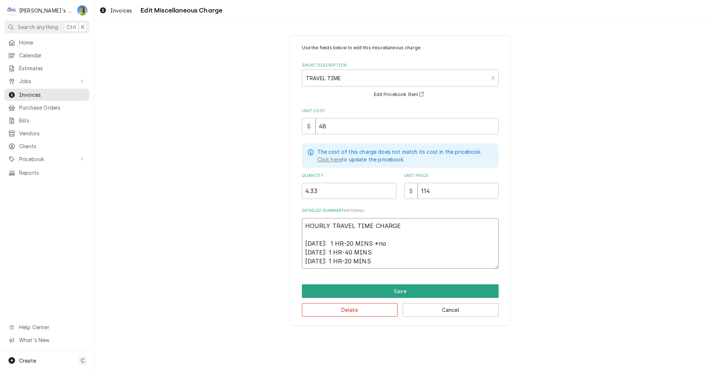
type textarea "HOURLY TRAVEL TIME CHARGE 6/25/25: 1 HR-20 MINS *n 7/2/25: 1 HR-40 MINS 8/4/25:…"
type textarea "x"
type textarea "HOURLY TRAVEL TIME CHARGE 6/25/25: 1 HR-20 MINS * 7/2/25: 1 HR-40 MINS 8/4/25: …"
type textarea "x"
type textarea "HOURLY TRAVEL TIME CHARGE 6/25/25: 1 HR-20 MINS *N 7/2/25: 1 HR-40 MINS 8/4/25:…"
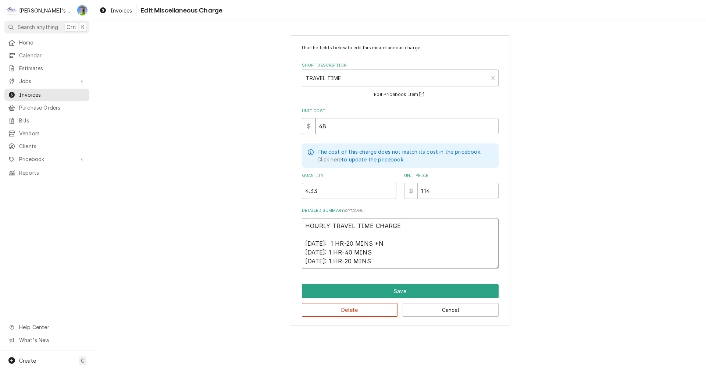
type textarea "x"
type textarea "HOURLY TRAVEL TIME CHARGE 6/25/25: 1 HR-20 MINS *NO 7/2/25: 1 HR-40 MINS 8/4/25…"
type textarea "x"
type textarea "HOURLY TRAVEL TIME CHARGE 6/25/25: 1 HR-20 MINS *NO 7/2/25: 1 HR-40 MINS 8/4/25…"
type textarea "x"
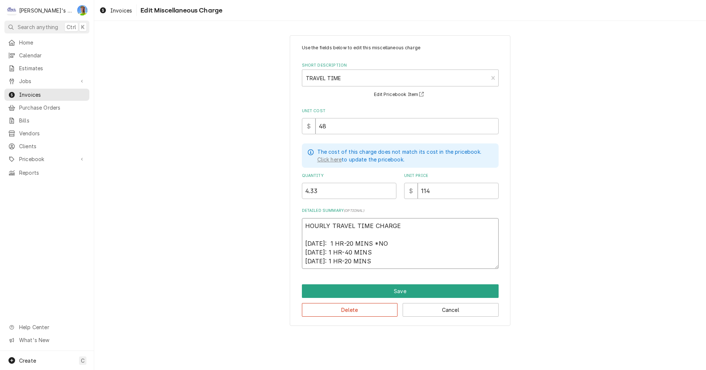
type textarea "HOURLY TRAVEL TIME CHARGE 6/25/25: 1 HR-20 MINS *NO C 7/2/25: 1 HR-40 MINS 8/4/…"
type textarea "x"
type textarea "HOURLY TRAVEL TIME CHARGE 6/25/25: 1 HR-20 MINS *NO CH 7/2/25: 1 HR-40 MINS 8/4…"
type textarea "x"
type textarea "HOURLY TRAVEL TIME CHARGE 6/25/25: 1 HR-20 MINS *NO CHA 7/2/25: 1 HR-40 MINS 8/…"
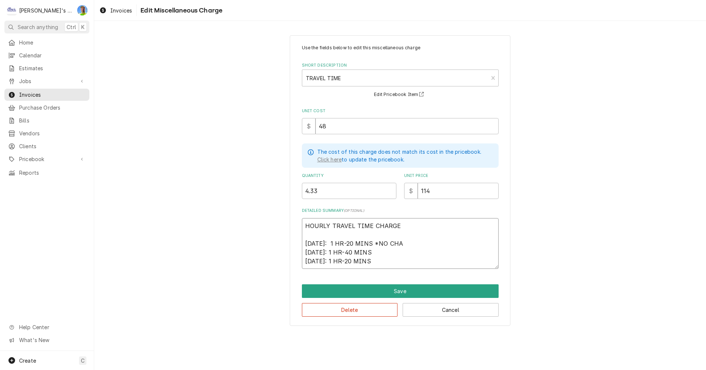
type textarea "x"
type textarea "HOURLY TRAVEL TIME CHARGE 6/25/25: 1 HR-20 MINS *NO CHAR 7/2/25: 1 HR-40 MINS 8…"
type textarea "x"
type textarea "HOURLY TRAVEL TIME CHARGE 6/25/25: 1 HR-20 MINS *NO CHARG 7/2/25: 1 HR-40 MINS …"
type textarea "x"
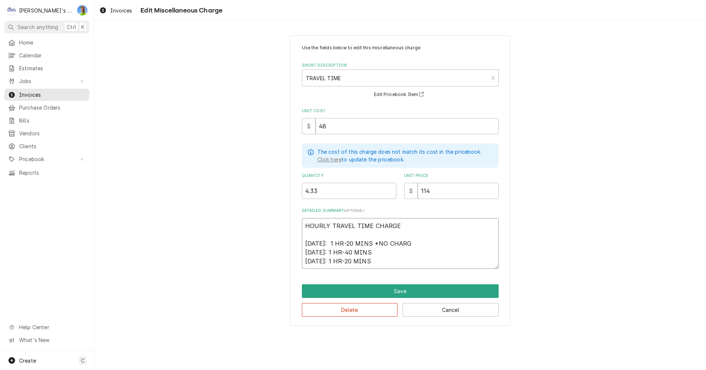
type textarea "HOURLY TRAVEL TIME CHARGE 6/25/25: 1 HR-20 MINS *NO CHARGE 7/2/25: 1 HR-40 MINS…"
type textarea "x"
type textarea "HOURLY TRAVEL TIME CHARGE 6/25/25: 1 HR-20 MINS *NO CHARGE 7/2/25: 1 HR-40 MINS…"
type textarea "x"
type textarea "HOURLY TRAVEL TIME CHARGE 6/25/25: 1 HR-20 MINS *NO CHARGE 7/2/25: 1 HR-40 MINS…"
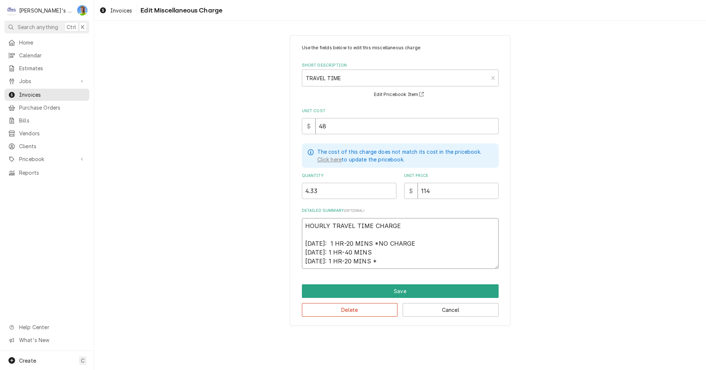
type textarea "x"
type textarea "HOURLY TRAVEL TIME CHARGE 6/25/25: 1 HR-20 MINS *NO CHARGE 7/2/25: 1 HR-40 MINS…"
type textarea "x"
type textarea "HOURLY TRAVEL TIME CHARGE 6/25/25: 1 HR-20 MINS *NO CHARGE 7/2/25: 1 HR-40 MINS…"
type textarea "x"
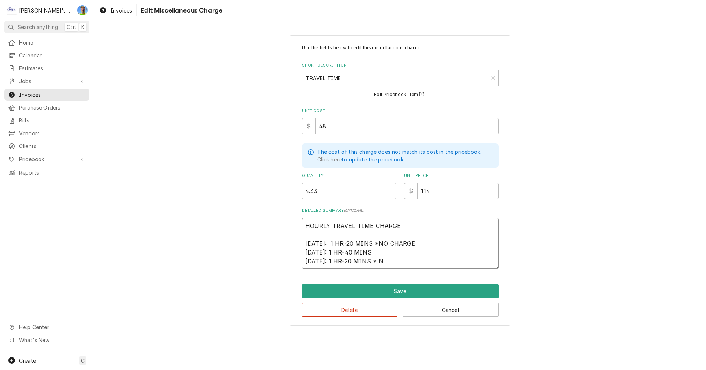
type textarea "HOURLY TRAVEL TIME CHARGE 6/25/25: 1 HR-20 MINS *NO CHARGE 7/2/25: 1 HR-40 MINS…"
type textarea "x"
type textarea "HOURLY TRAVEL TIME CHARGE 6/25/25: 1 HR-20 MINS *NO CHARGE 7/2/25: 1 HR-40 MINS…"
type textarea "x"
type textarea "HOURLY TRAVEL TIME CHARGE 6/25/25: 1 HR-20 MINS *NO CHARGE 7/2/25: 1 HR-40 MINS…"
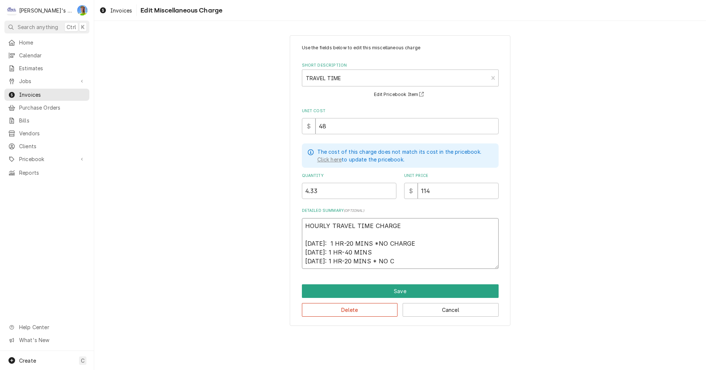
type textarea "x"
type textarea "HOURLY TRAVEL TIME CHARGE 6/25/25: 1 HR-20 MINS *NO CHARGE 7/2/25: 1 HR-40 MINS…"
type textarea "x"
type textarea "HOURLY TRAVEL TIME CHARGE 6/25/25: 1 HR-20 MINS *NO CHARGE 7/2/25: 1 HR-40 MINS…"
type textarea "x"
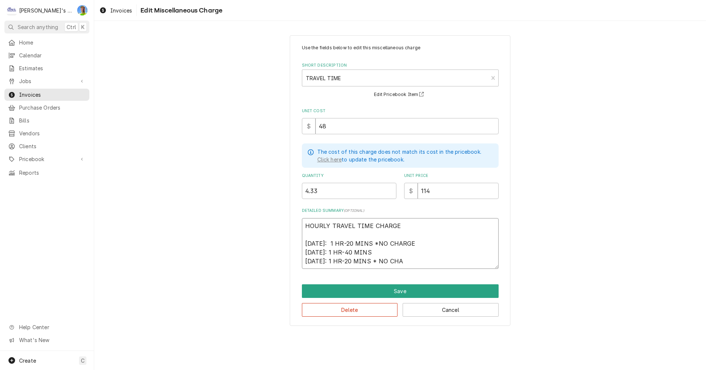
type textarea "HOURLY TRAVEL TIME CHARGE 6/25/25: 1 HR-20 MINS *NO CHARGE 7/2/25: 1 HR-40 MINS…"
type textarea "x"
type textarea "HOURLY TRAVEL TIME CHARGE 6/25/25: 1 HR-20 MINS *NO CHARGE 7/2/25: 1 HR-40 MINS…"
type textarea "x"
type textarea "HOURLY TRAVEL TIME CHARGE 6/25/25: 1 HR-20 MINS *NO CHARGE 7/2/25: 1 HR-40 MINS…"
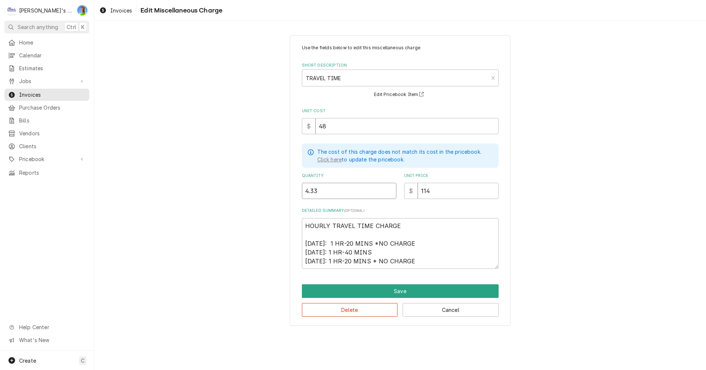
click at [334, 192] on input "4.33" at bounding box center [349, 191] width 95 height 16
type textarea "x"
type input "1"
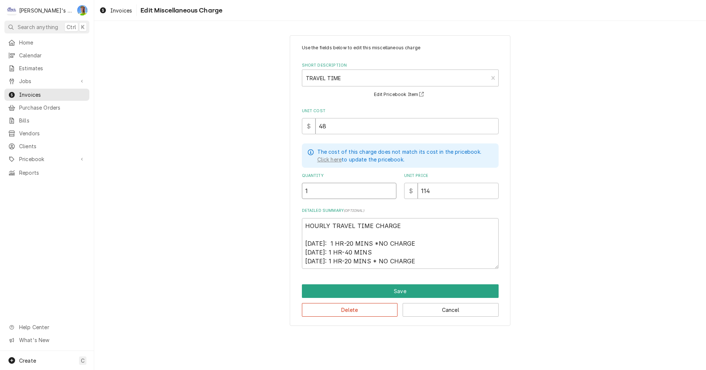
type textarea "x"
type input "1.6"
type textarea "x"
type input "1.67"
click at [412, 289] on button "Save" at bounding box center [400, 291] width 197 height 14
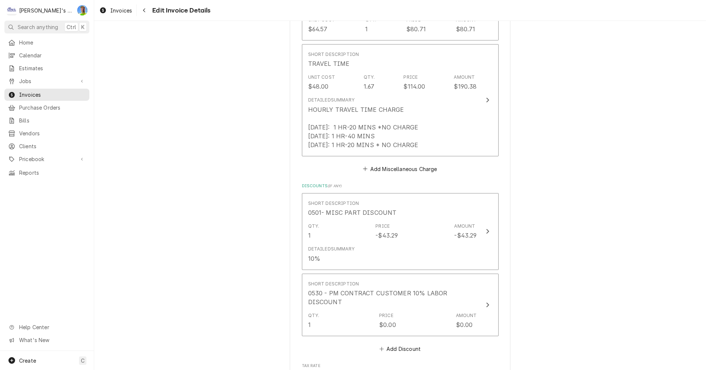
scroll to position [1940, 0]
click at [397, 341] on button "Add Discount" at bounding box center [400, 346] width 44 height 10
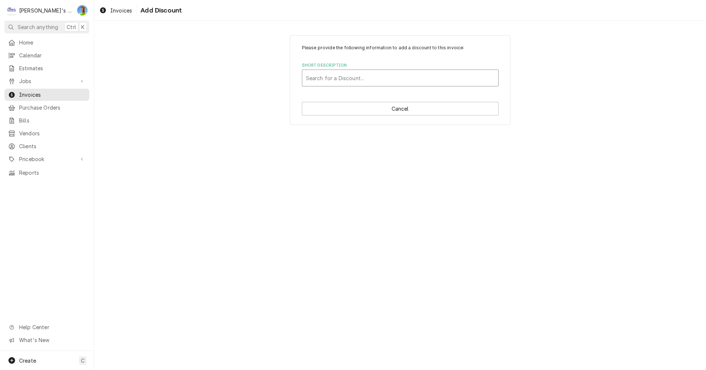
click at [357, 78] on div "Short Description" at bounding box center [400, 77] width 189 height 13
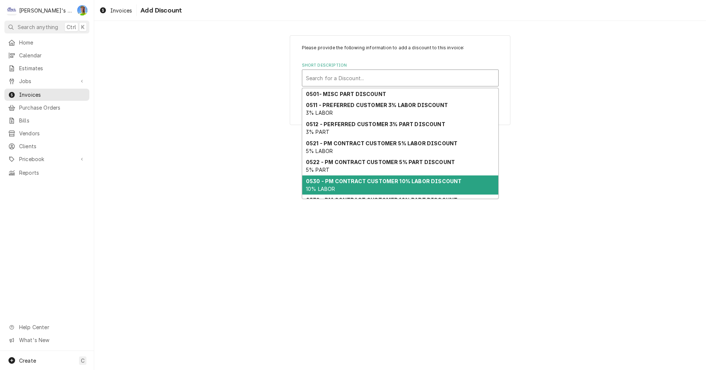
scroll to position [49, 0]
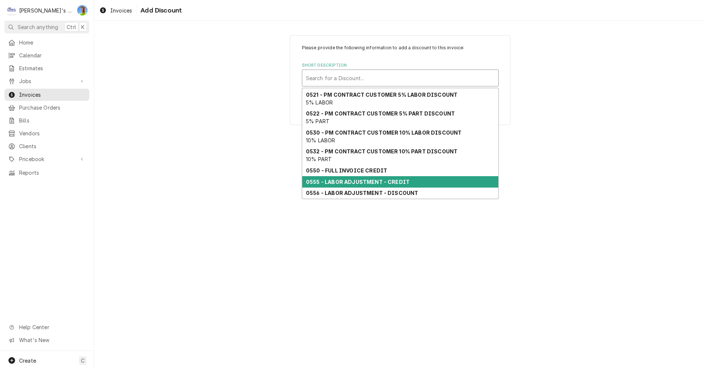
click at [363, 181] on strong "0555 - LABOR ADJUSTMENT - CREDIT" at bounding box center [358, 182] width 104 height 6
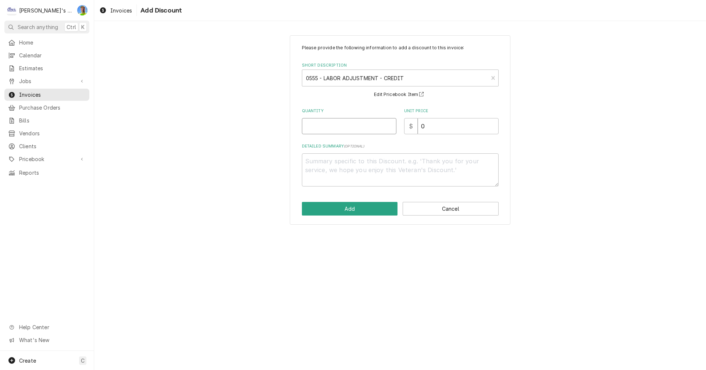
click at [326, 125] on input "Quantity" at bounding box center [349, 126] width 95 height 16
type textarea "x"
type input "1"
type textarea "x"
type input "1.1"
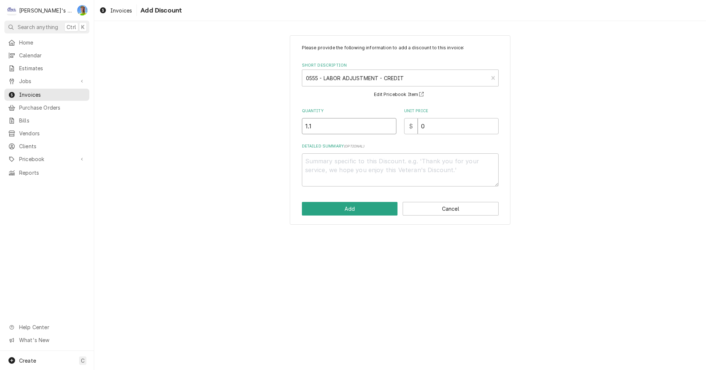
type textarea "x"
type input "1.17"
type textarea "x"
type input "1"
type textarea "x"
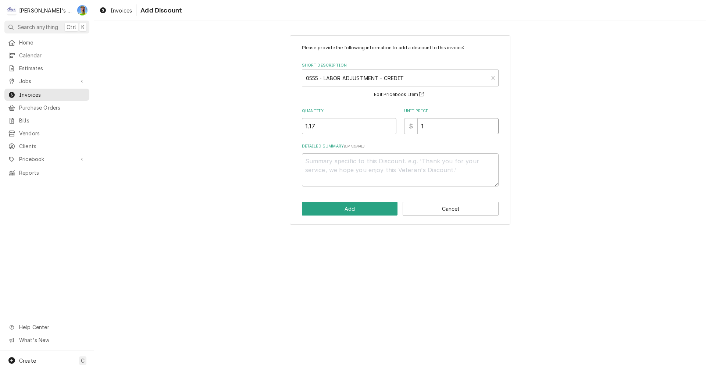
type input "11"
type textarea "x"
type input "114"
type textarea "x"
type textarea "6"
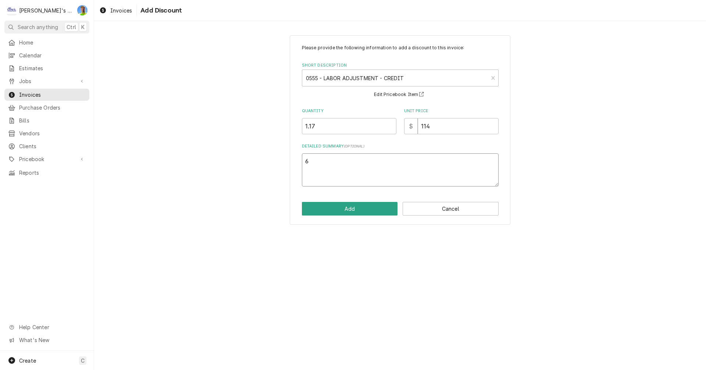
type textarea "x"
type textarea "6/"
type textarea "x"
type textarea "6/2"
type textarea "x"
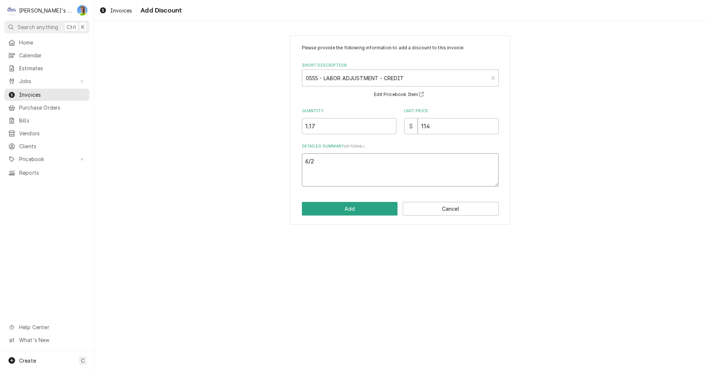
type textarea "6/25"
type textarea "x"
type textarea "6/25"
type textarea "x"
type textarea "6/25 C"
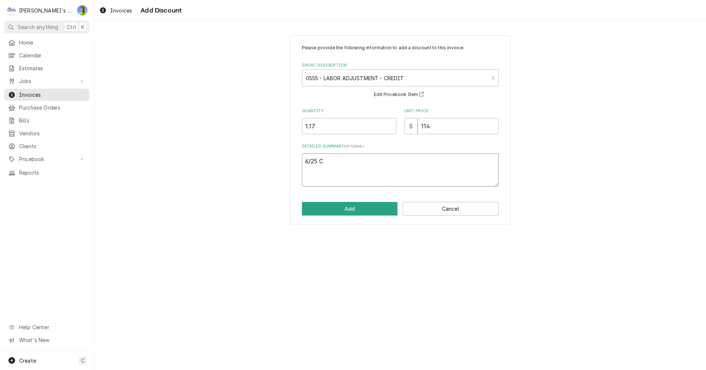
type textarea "x"
type textarea "6/25 CR"
type textarea "x"
type textarea "6/25 CRE"
type textarea "x"
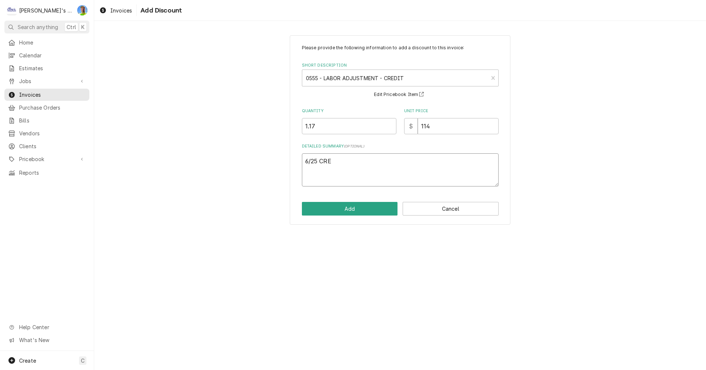
type textarea "6/25 CRED"
type textarea "x"
type textarea "6/25 CREDI"
type textarea "x"
type textarea "6/25 CREDIT"
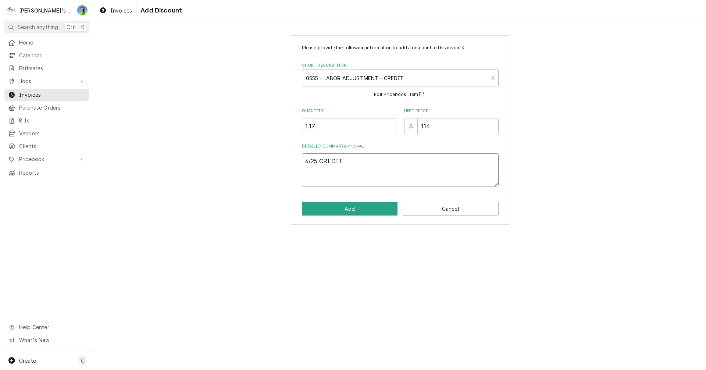
type textarea "x"
type textarea "6/25 CREDIT"
type textarea "x"
type textarea "6/25 CREDIT 1"
type textarea "x"
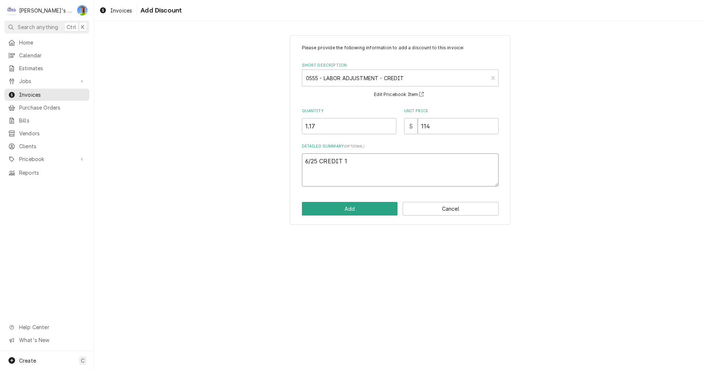
type textarea "6/25 CREDIT 1H"
type textarea "x"
type textarea "6/25 CREDIT 1HR"
type textarea "x"
type textarea "6/25 CREDIT 1HR"
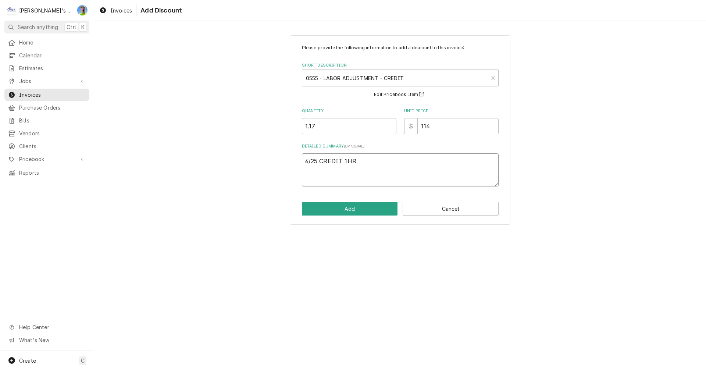
type textarea "x"
type textarea "6/25 CREDIT 1HR 7"
type textarea "x"
type textarea "6/25 CREDIT 1HR 7/"
type textarea "x"
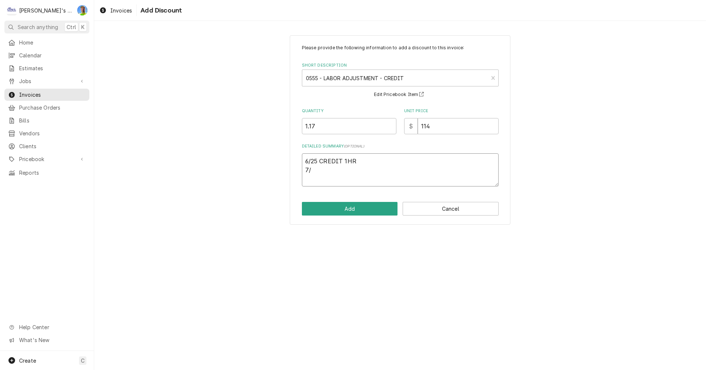
type textarea "6/25 CREDIT 1HR 7/2"
type textarea "x"
type textarea "6/25 CREDIT 1HR 7/2"
type textarea "x"
type textarea "6/25 CREDIT 1HR 7/2 C"
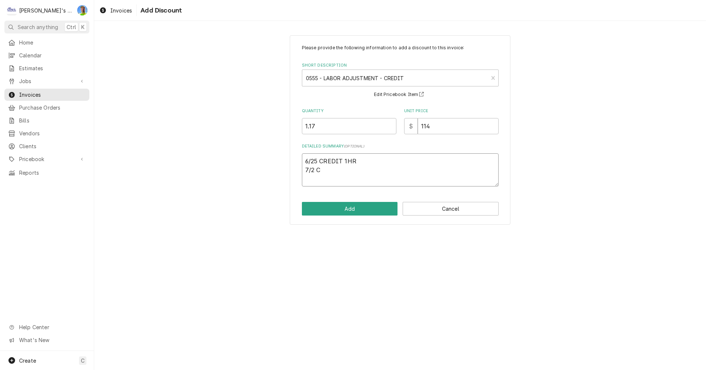
type textarea "x"
type textarea "6/25 CREDIT 1HR 7/2 CR"
type textarea "x"
type textarea "6/25 CREDIT 1HR 7/2 CRE"
type textarea "x"
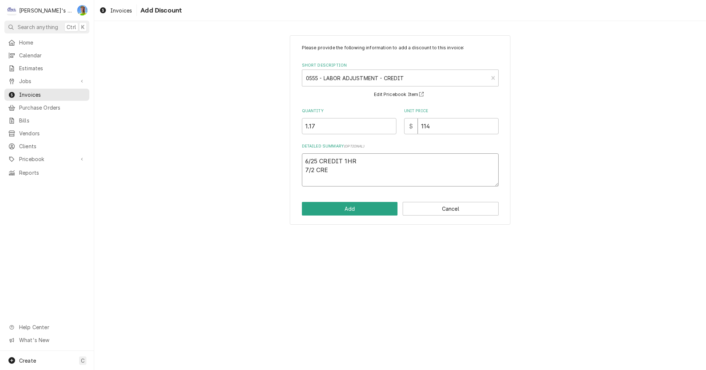
type textarea "6/25 CREDIT 1HR 7/2 CRED"
type textarea "x"
type textarea "6/25 CREDIT 1HR 7/2 CREDI"
type textarea "x"
type textarea "6/25 CREDIT 1HR 7/2 CREDIT"
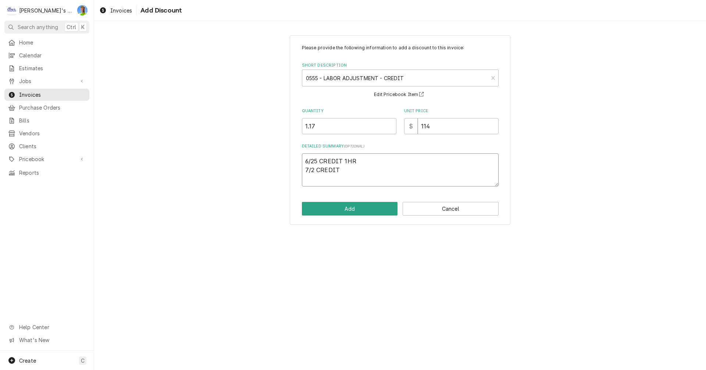
type textarea "x"
type textarea "6/25 CREDIT 1HR 7/2 CREDIT"
type textarea "x"
type textarea "6/25 CREDIT 1HR 7/2 CREDIT 2"
type textarea "x"
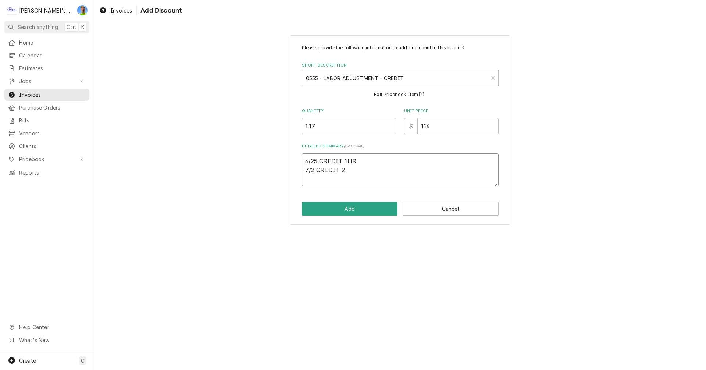
type textarea "6/25 CREDIT 1HR 7/2 CREDIT 20"
type textarea "x"
type textarea "6/25 CREDIT 1HR 7/2 CREDIT 20M"
type textarea "x"
type textarea "6/25 CREDIT 1HR 7/2 CREDIT 20MI"
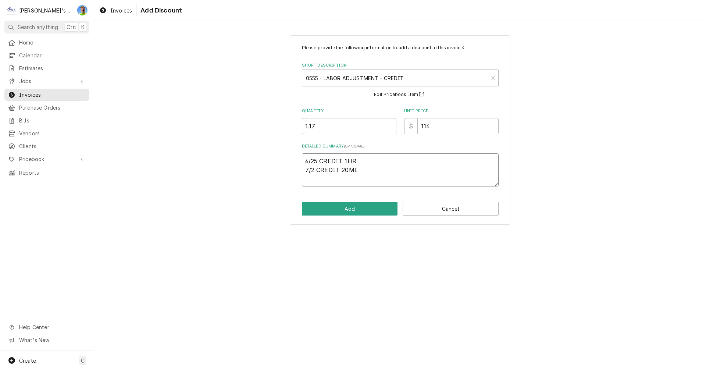
type textarea "x"
type textarea "6/25 CREDIT 1HR 7/2 CREDIT 20MIN"
click at [317, 128] on input "1.17" at bounding box center [349, 126] width 95 height 16
type textarea "x"
type input "1.1"
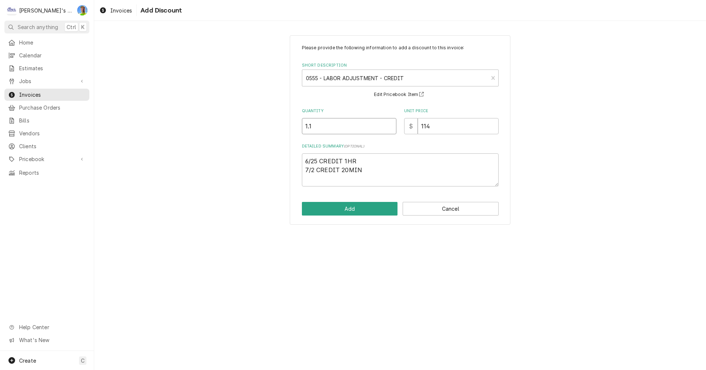
type textarea "x"
type input "1"
type textarea "x"
type input "1.3"
type textarea "x"
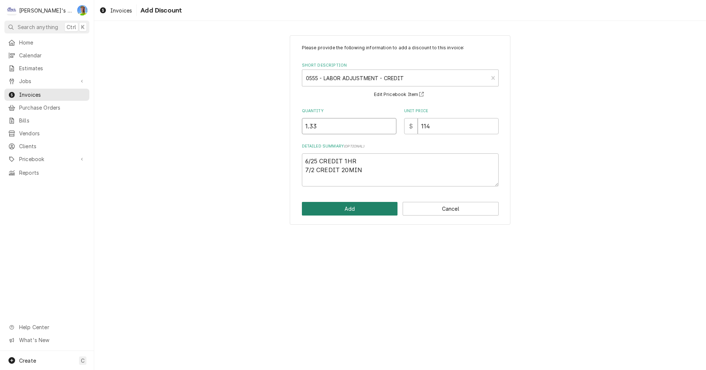
type input "1.33"
click at [348, 207] on button "Add" at bounding box center [350, 209] width 96 height 14
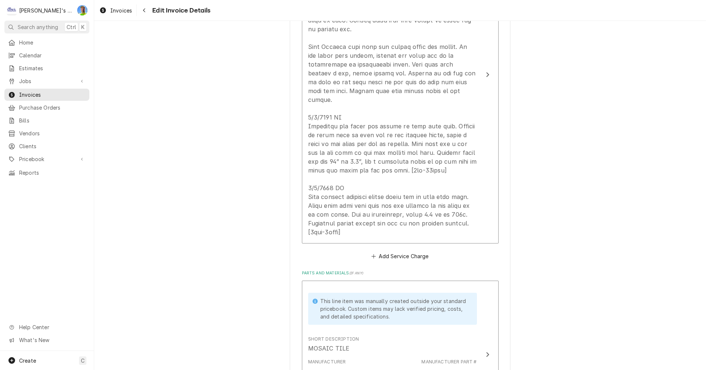
scroll to position [939, 0]
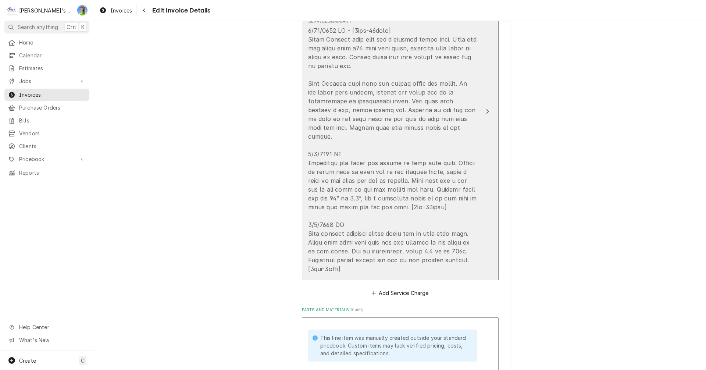
click at [487, 135] on button "Short Description P2 - R/I COOLER Service Dates Jun 25, 2025 - Aug 4, 2025 Hour…" at bounding box center [400, 112] width 197 height 338
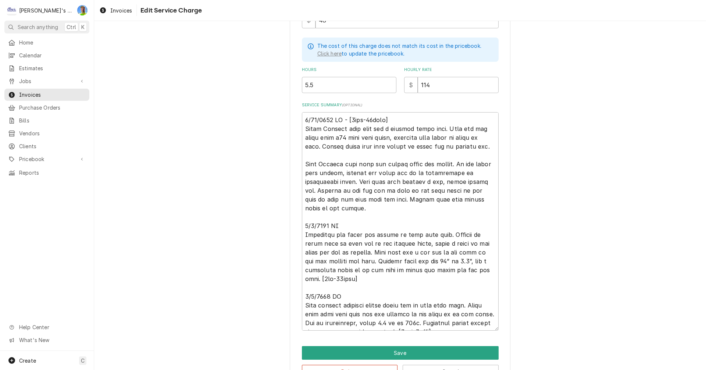
scroll to position [225, 0]
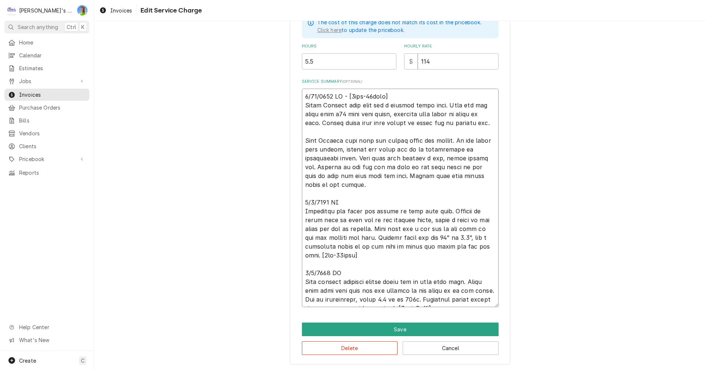
click at [431, 279] on textarea "Service Summary ( optional )" at bounding box center [400, 198] width 197 height 218
type textarea "x"
type textarea "6/25/2025 JA - [2hrs-10mins] Front Randall make line had a clogged drain line. …"
type textarea "x"
type textarea "6/25/2025 JA - [2hrs-10mins] Front Randall make line had a clogged drain line. …"
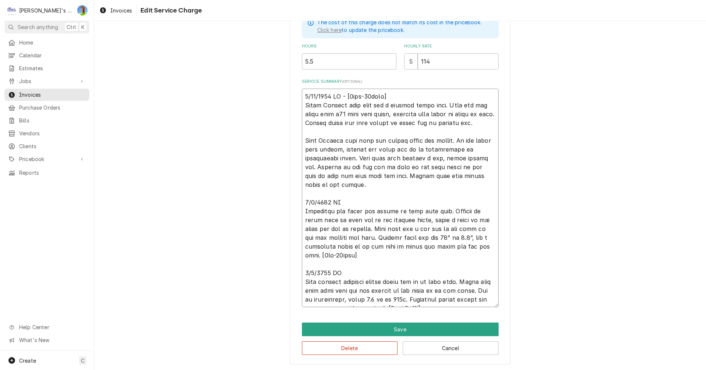
type textarea "x"
type textarea "6/25/2025 JA - [2hrs-10mins] Front Randall make line had a clogged drain line. …"
type textarea "x"
type textarea "6/25/2025 JA - [2hrs-10mins] Front Randall make line had a clogged drain line. …"
type textarea "x"
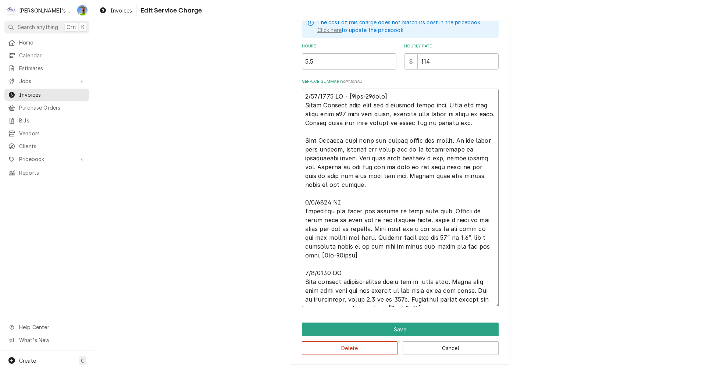
type textarea "6/25/2025 JA - [2hrs-10mins] Front Randall make line had a clogged drain line. …"
type textarea "x"
type textarea "6/25/2025 JA - [2hrs-10mins] Front Randall make line had a clogged drain line. …"
type textarea "x"
type textarea "6/25/2025 JA - [2hrs-10mins] Front Randall make line had a clogged drain line. …"
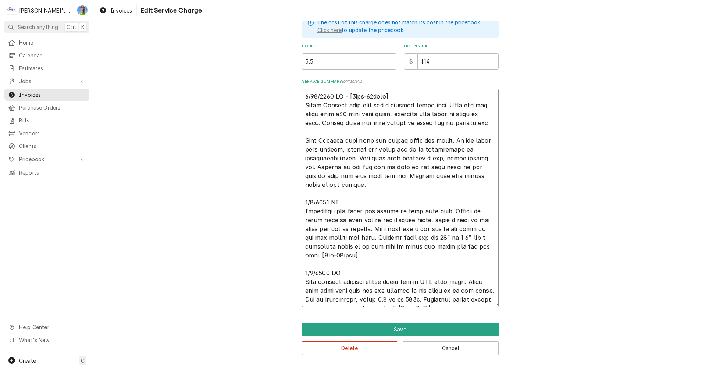
type textarea "x"
type textarea "6/25/2025 JA - [2hrs-10mins] Front Randall make line had a clogged drain line. …"
type textarea "x"
type textarea "6/25/2025 JA - [2hrs-10mins] Front Randall make line had a clogged drain line. …"
type textarea "x"
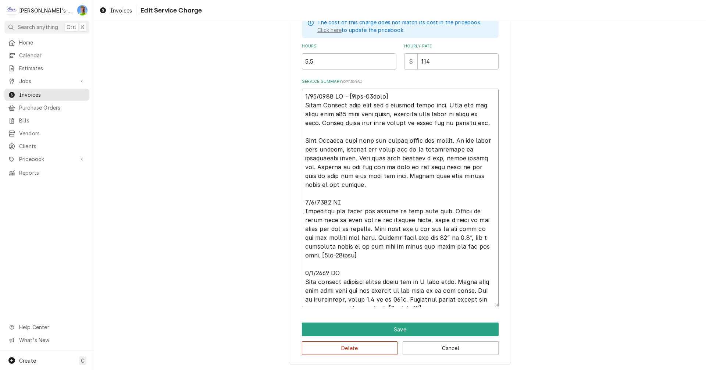
type textarea "6/25/2025 JA - [2hrs-10mins] Front Randall make line had a clogged drain line. …"
type textarea "x"
type textarea "6/25/2025 JA - [2hrs-10mins] Front Randall make line had a clogged drain line. …"
type textarea "x"
type textarea "6/25/2025 JA - [2hrs-10mins] Front Randall make line had a clogged drain line. …"
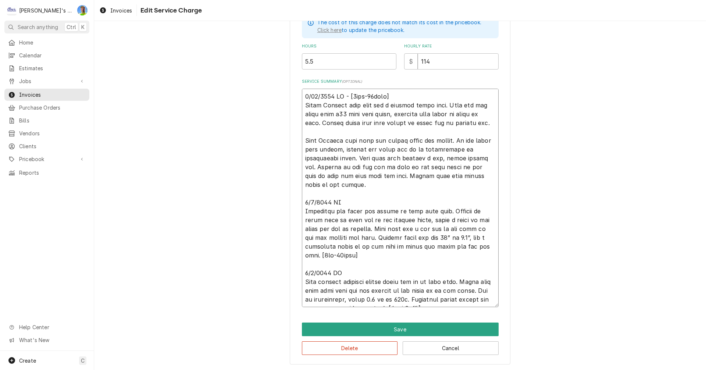
type textarea "x"
type textarea "6/25/2025 JA - [2hrs-10mins] Front Randall make line had a clogged drain line. …"
type textarea "x"
type textarea "6/25/2025 JA - [2hrs-10mins] Front Randall make line had a clogged drain line. …"
type textarea "x"
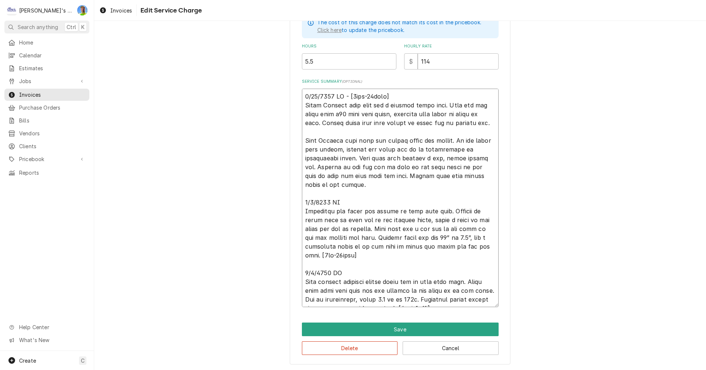
type textarea "6/25/2025 JA - [2hrs-10mins] Front Randall make line had a clogged drain line. …"
click at [442, 211] on textarea "Service Summary ( optional )" at bounding box center [400, 198] width 197 height 218
type textarea "x"
type textarea "6/25/2025 JA - [2hrs-10mins] Front Randall make line had a clogged drain line. …"
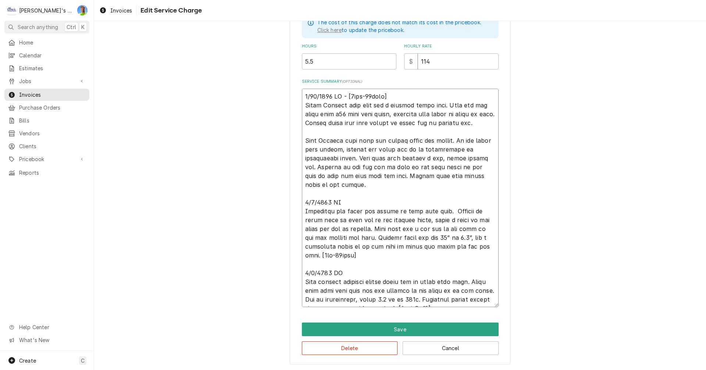
type textarea "x"
type textarea "6/25/2025 JA - [2hrs-10mins] Front Randall make line had a clogged drain line. …"
type textarea "x"
type textarea "6/25/2025 JA - [2hrs-10mins] Front Randall make line had a clogged drain line. …"
type textarea "x"
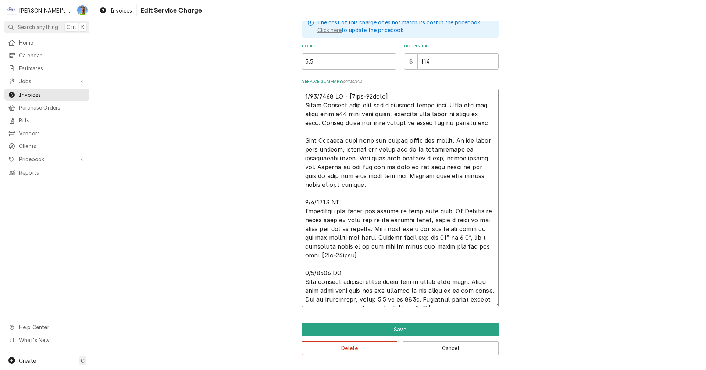
type textarea "6/25/2025 JA - [2hrs-10mins] Front Randall make line had a clogged drain line. …"
type textarea "x"
type textarea "6/25/2025 JA - [2hrs-10mins] Front Randall make line had a clogged drain line. …"
type textarea "x"
type textarea "6/25/2025 JA - [2hrs-10mins] Front Randall make line had a clogged drain line. …"
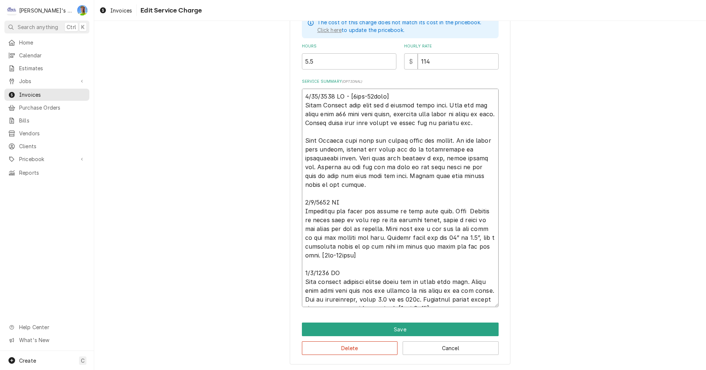
type textarea "x"
type textarea "6/25/2025 JA - [2hrs-10mins] Front Randall make line had a clogged drain line. …"
type textarea "x"
type textarea "6/25/2025 JA - [2hrs-10mins] Front Randall make line had a clogged drain line. …"
type textarea "x"
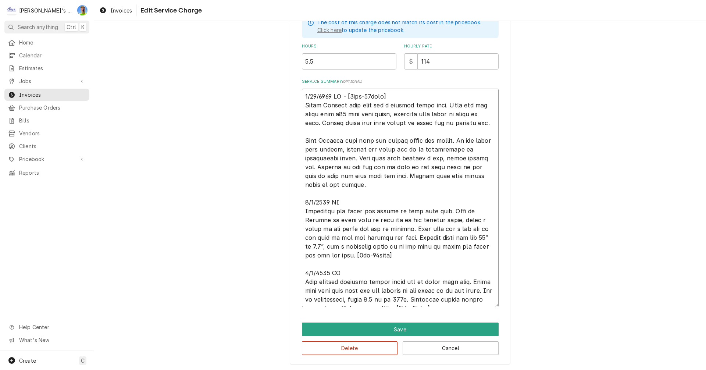
type textarea "6/25/2025 JA - [2hrs-10mins] Front Randall make line had a clogged drain line. …"
type textarea "x"
type textarea "6/25/2025 JA - [2hrs-10mins] Front Randall make line had a clogged drain line. …"
type textarea "x"
type textarea "6/25/2025 JA - [2hrs-10mins] Front Randall make line had a clogged drain line. …"
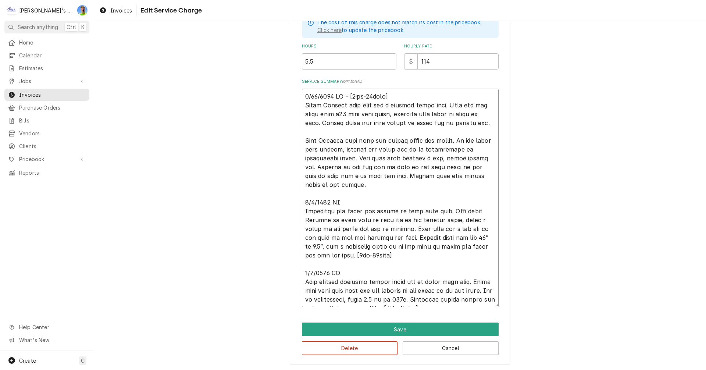
type textarea "x"
type textarea "6/25/2025 JA - [2hrs-10mins] Front Randall make line had a clogged drain line. …"
type textarea "x"
type textarea "6/25/2025 JA - [2hrs-10mins] Front Randall make line had a clogged drain line. …"
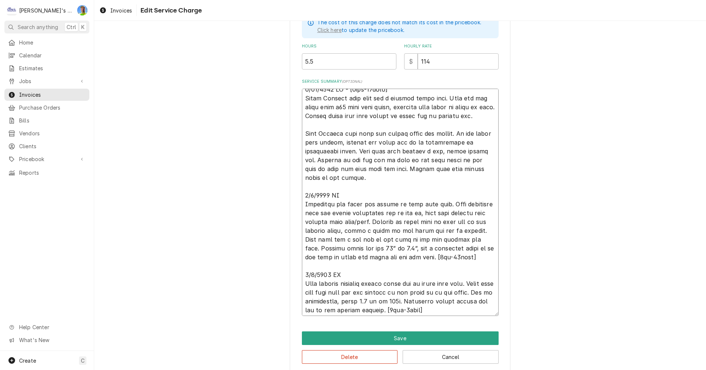
scroll to position [9, 0]
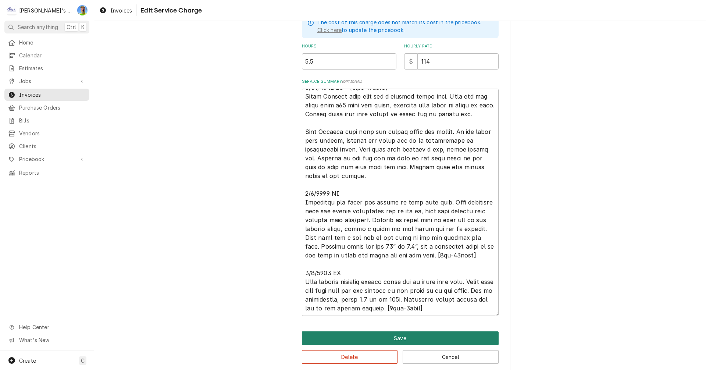
click at [471, 336] on button "Save" at bounding box center [400, 338] width 197 height 14
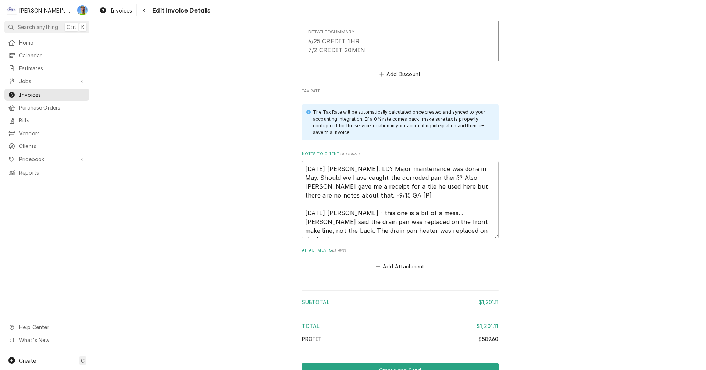
scroll to position [2327, 0]
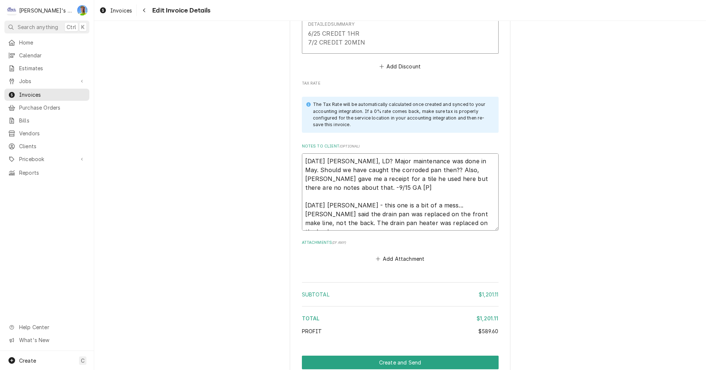
click at [456, 208] on textarea "8/19/2025 Sarah - Greg, LD? Major maintenance was done in May. Should we have c…" at bounding box center [400, 191] width 197 height 77
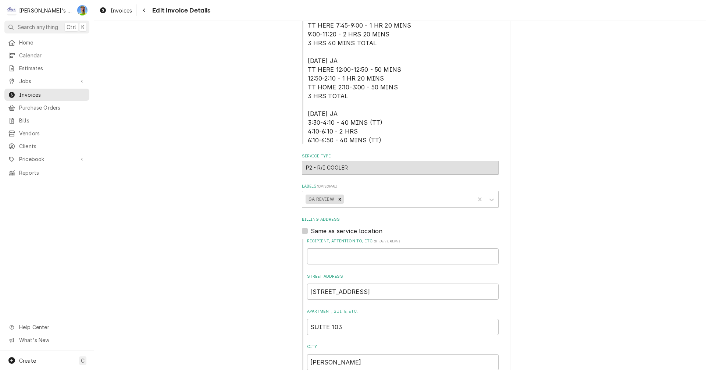
scroll to position [290, 0]
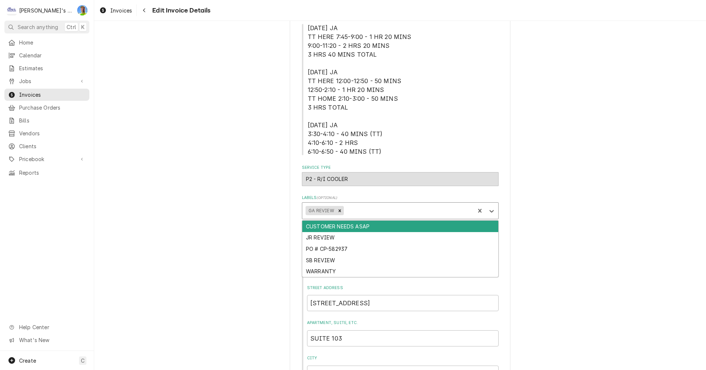
click at [392, 211] on div "Labels" at bounding box center [408, 210] width 126 height 13
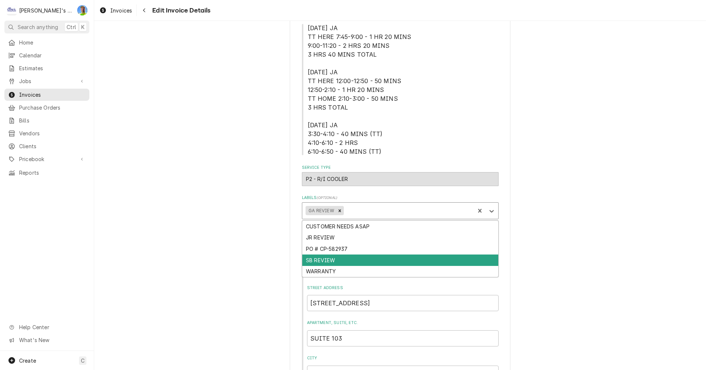
click at [364, 257] on div "SB REVIEW" at bounding box center [400, 259] width 196 height 11
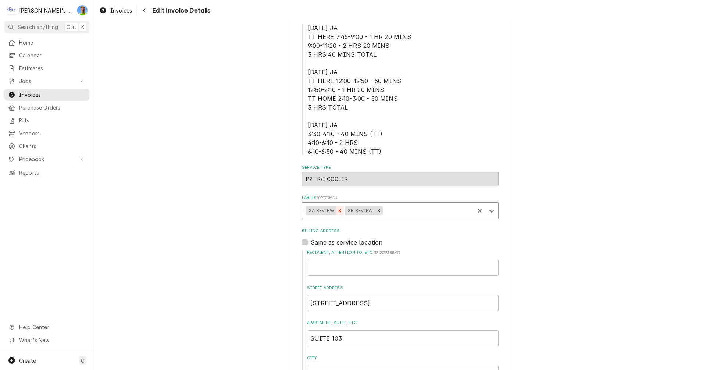
click at [338, 211] on icon "Remove GA REVIEW" at bounding box center [339, 210] width 3 height 3
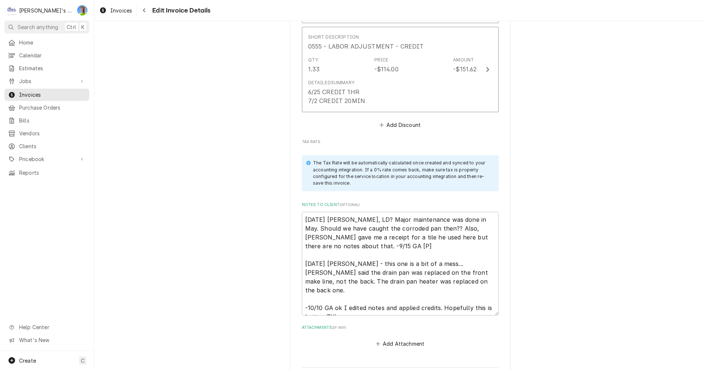
scroll to position [2423, 0]
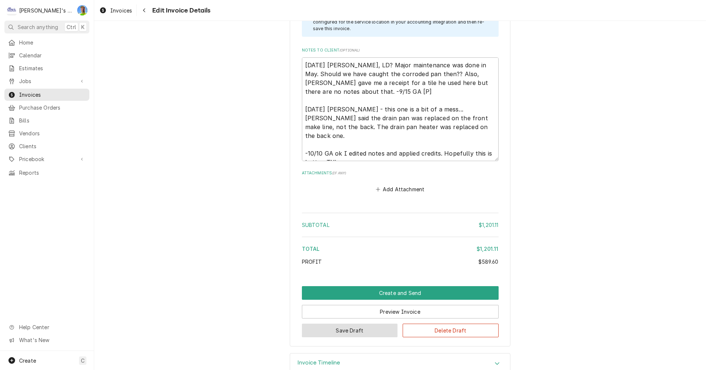
click at [358, 324] on button "Save Draft" at bounding box center [350, 331] width 96 height 14
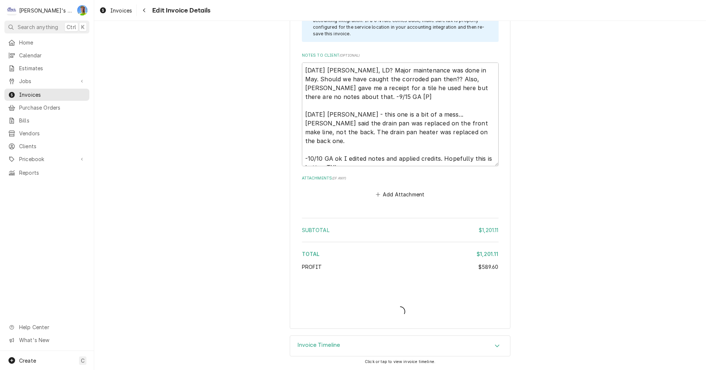
scroll to position [2400, 0]
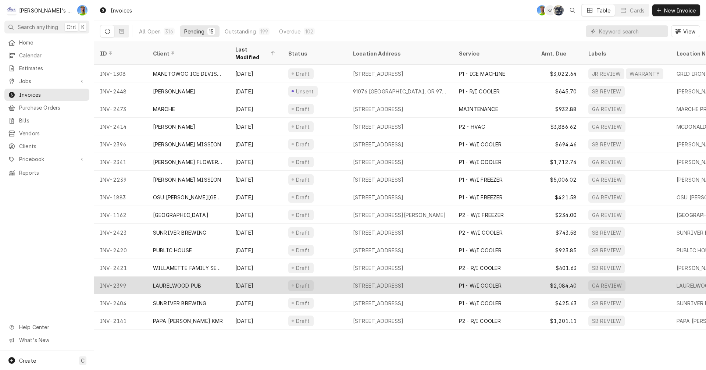
click at [332, 278] on div "Draft" at bounding box center [314, 286] width 65 height 18
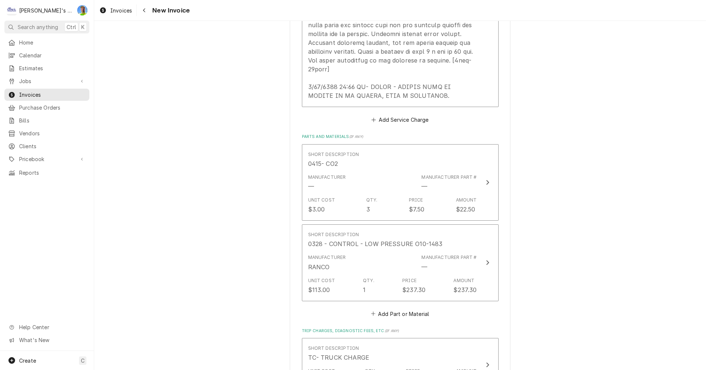
scroll to position [1177, 0]
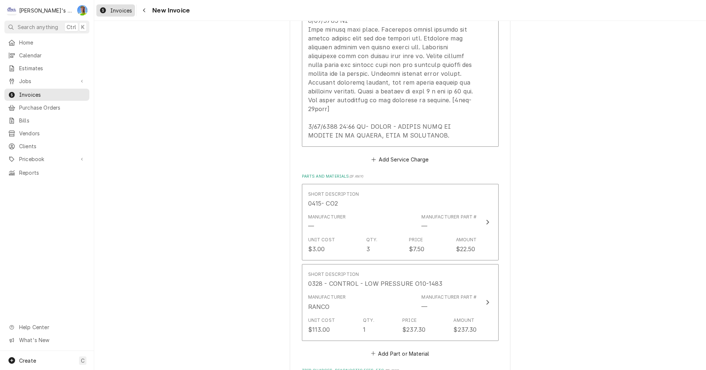
click at [109, 10] on div "Invoices" at bounding box center [116, 10] width 36 height 9
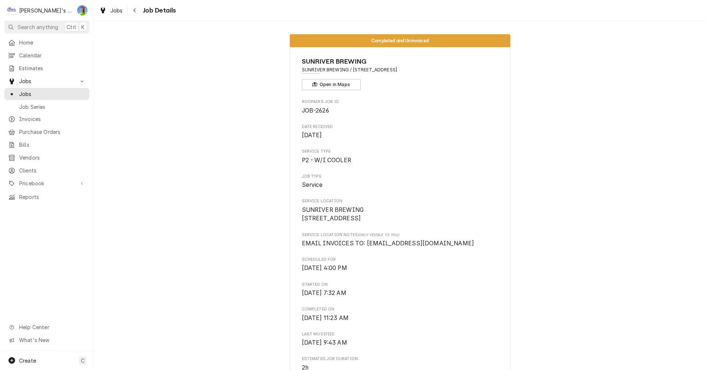
scroll to position [1709, 0]
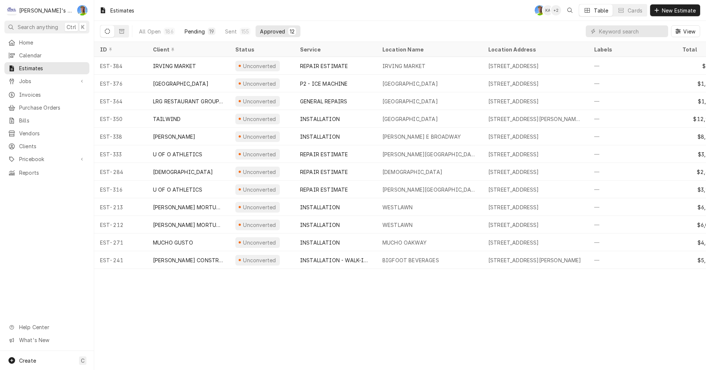
click at [193, 31] on div "Pending" at bounding box center [195, 32] width 20 height 8
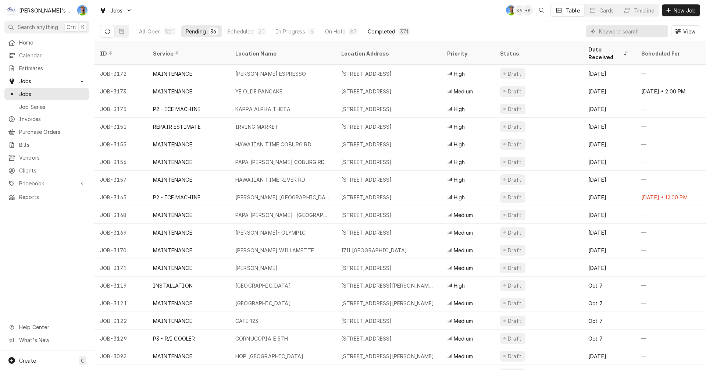
click at [375, 28] on div "Completed" at bounding box center [382, 32] width 28 height 8
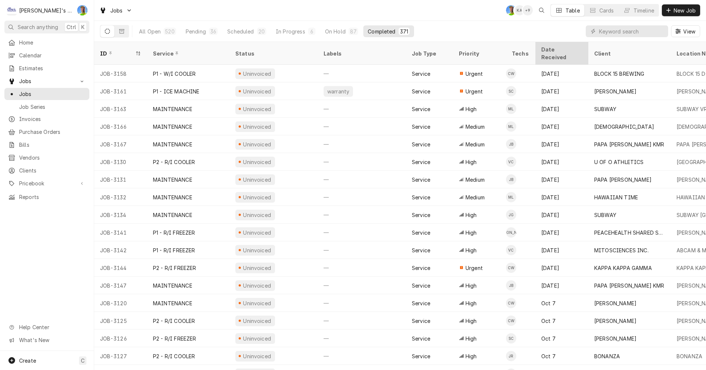
click at [560, 46] on div "Date Received" at bounding box center [561, 53] width 40 height 15
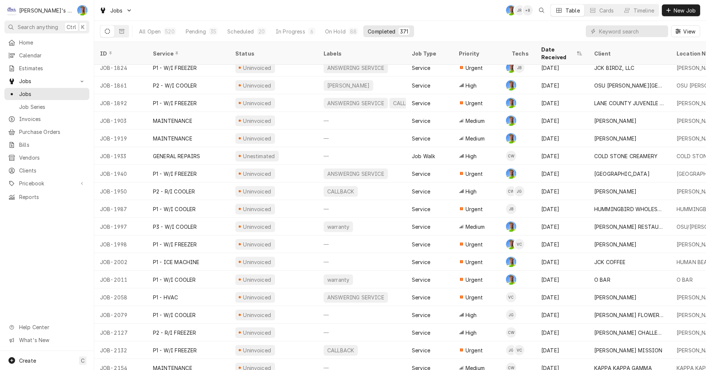
scroll to position [362, 0]
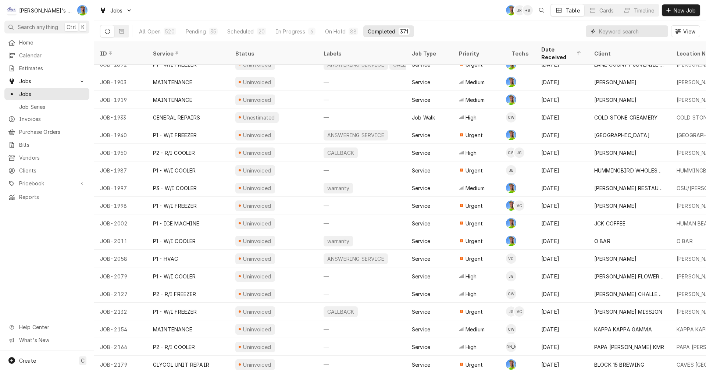
click at [627, 31] on input "Dynamic Content Wrapper" at bounding box center [631, 31] width 65 height 12
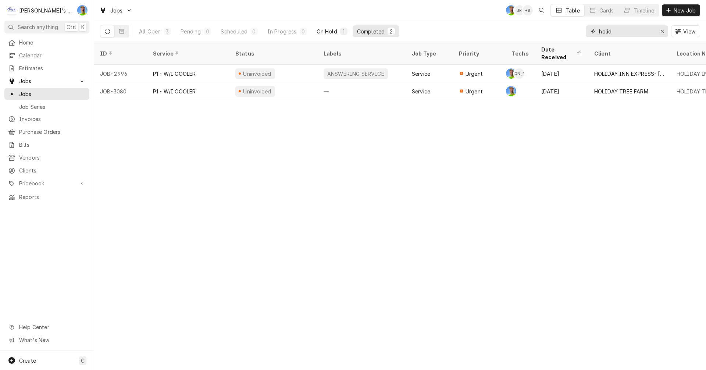
type input "holid"
click at [324, 31] on div "On Hold" at bounding box center [327, 32] width 21 height 8
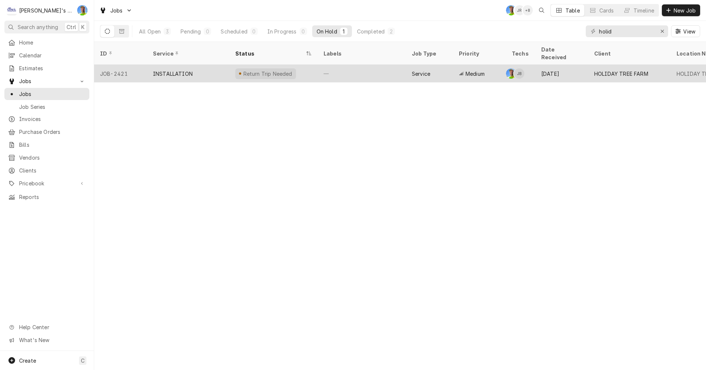
click at [355, 65] on div "—" at bounding box center [362, 74] width 88 height 18
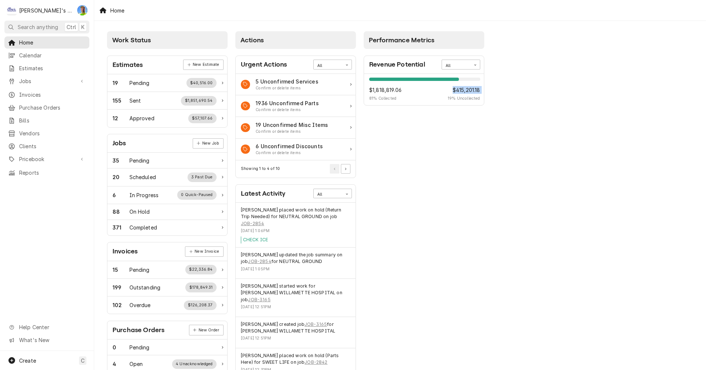
drag, startPoint x: 437, startPoint y: 249, endPoint x: 423, endPoint y: 338, distance: 89.4
click at [423, 338] on div "Performance Metrics Revenue Potential All 81% $1,818,819.06 81 % Collected $415…" at bounding box center [424, 266] width 128 height 477
click at [458, 228] on div "Performance Metrics Revenue Potential All 81% $1,818,819.06 81 % Collected $415…" at bounding box center [424, 266] width 128 height 477
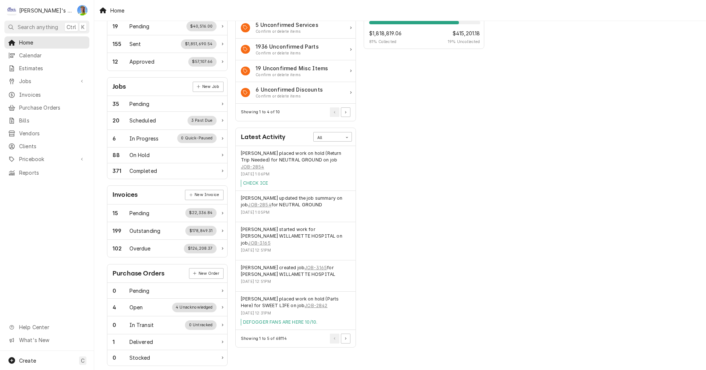
scroll to position [74, 0]
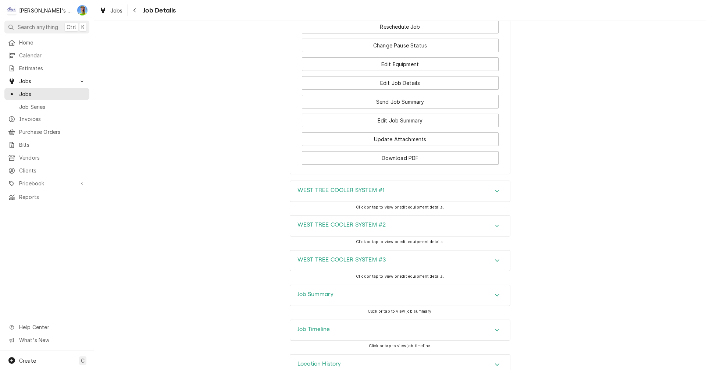
scroll to position [1177, 0]
